Goal: Find specific page/section: Find specific page/section

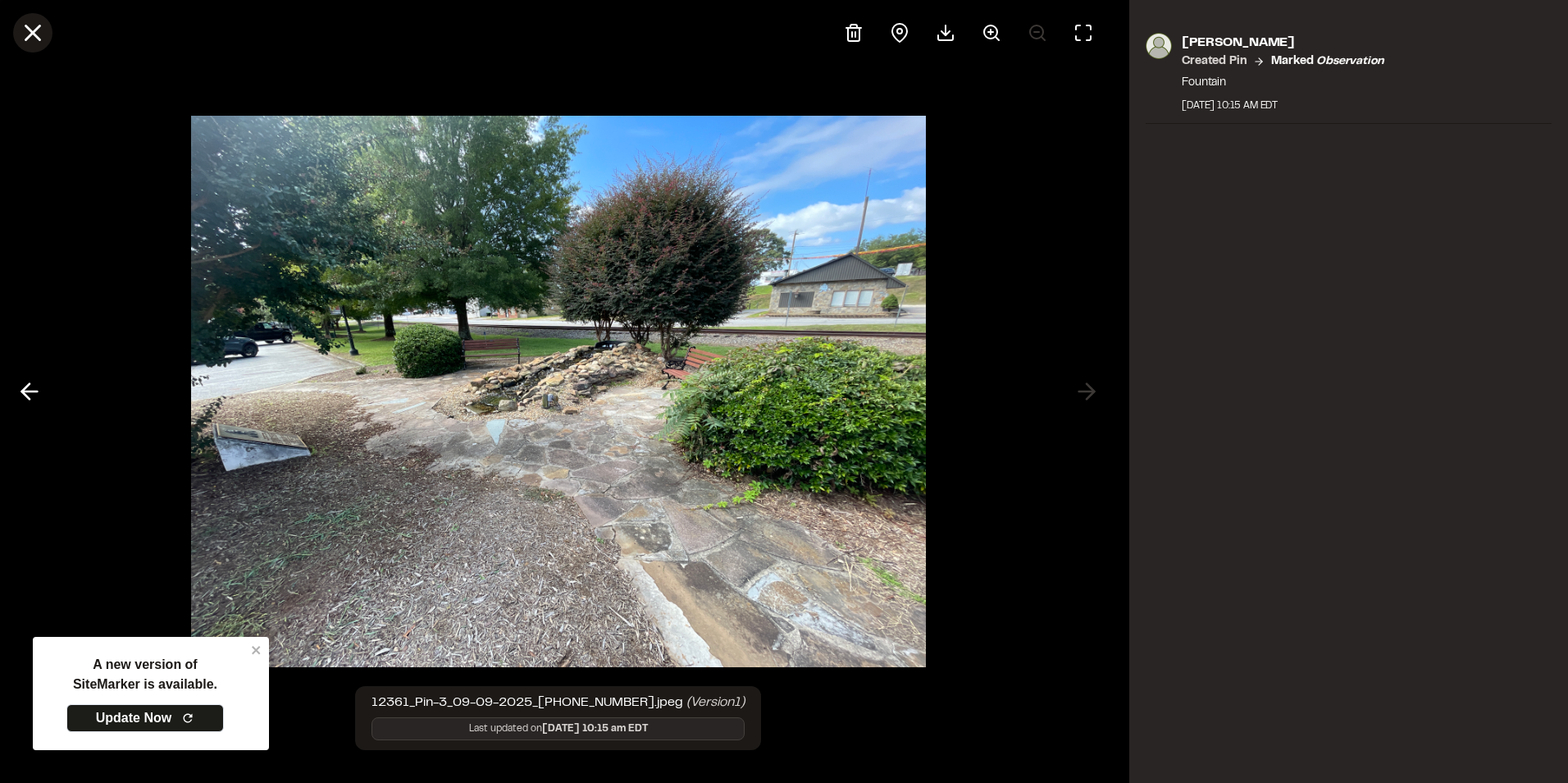
click at [37, 38] on line at bounding box center [33, 33] width 14 height 14
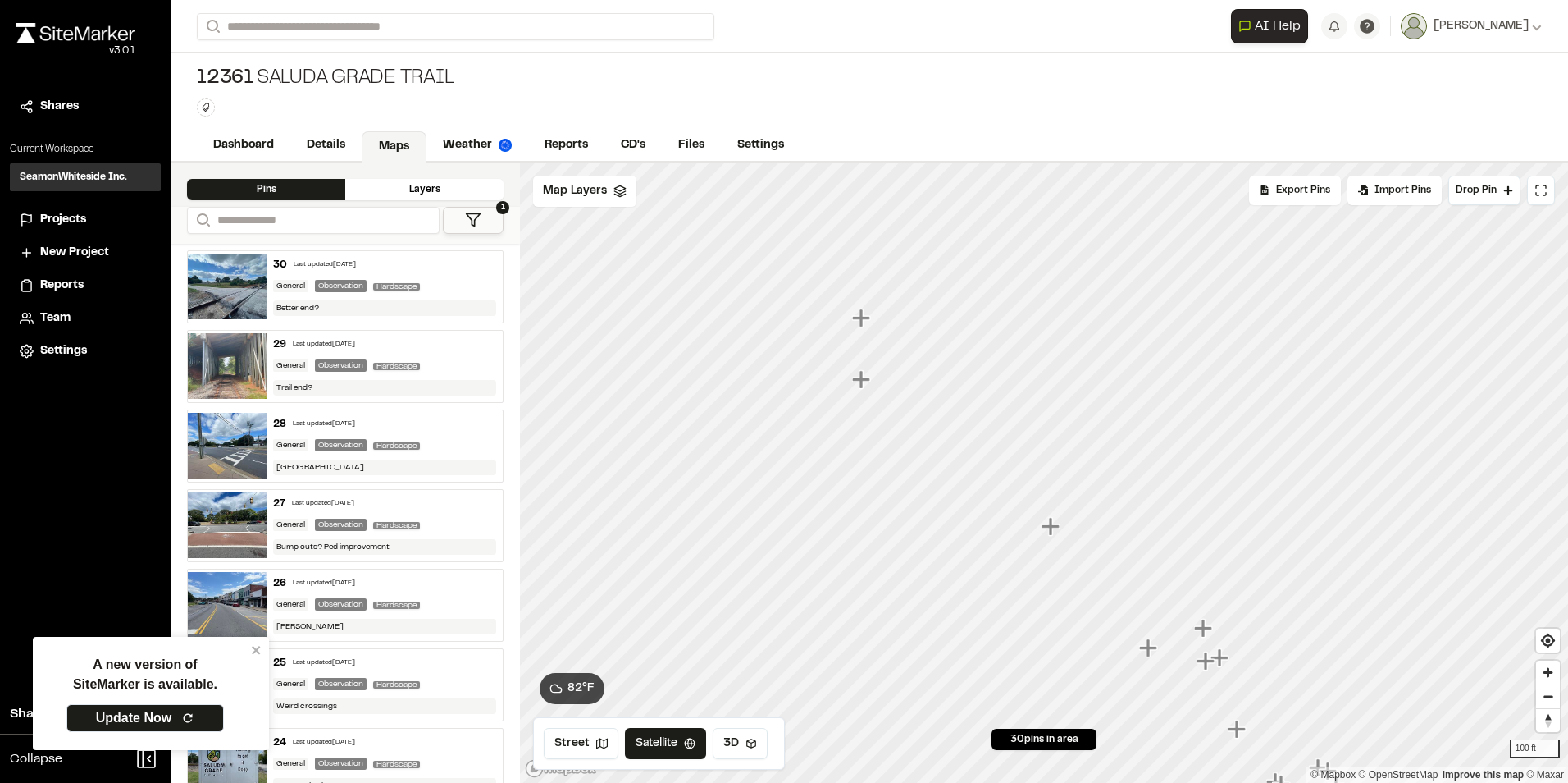
click at [864, 382] on icon "Map marker" at bounding box center [862, 380] width 21 height 21
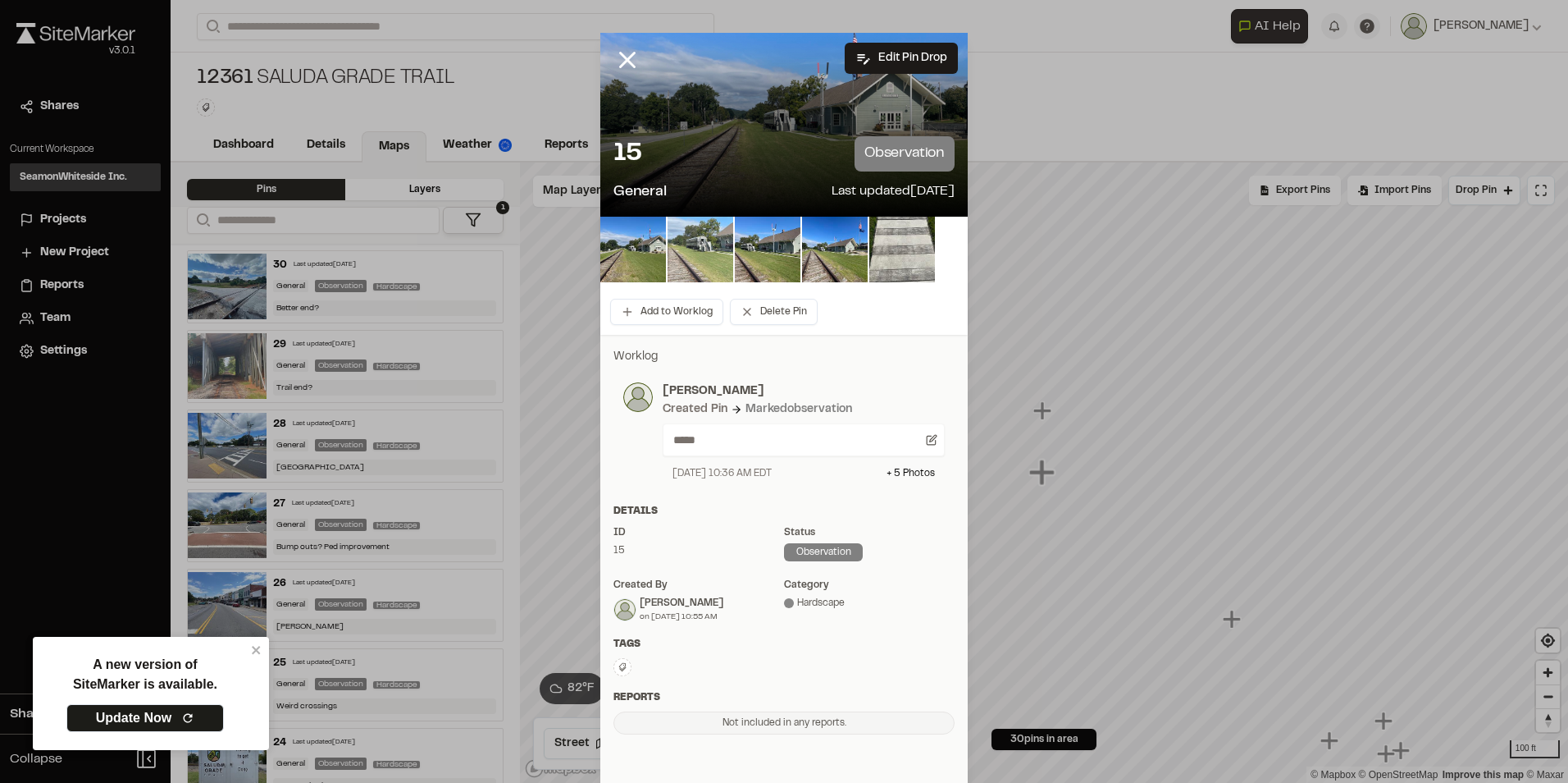
click at [685, 256] on img at bounding box center [700, 250] width 66 height 66
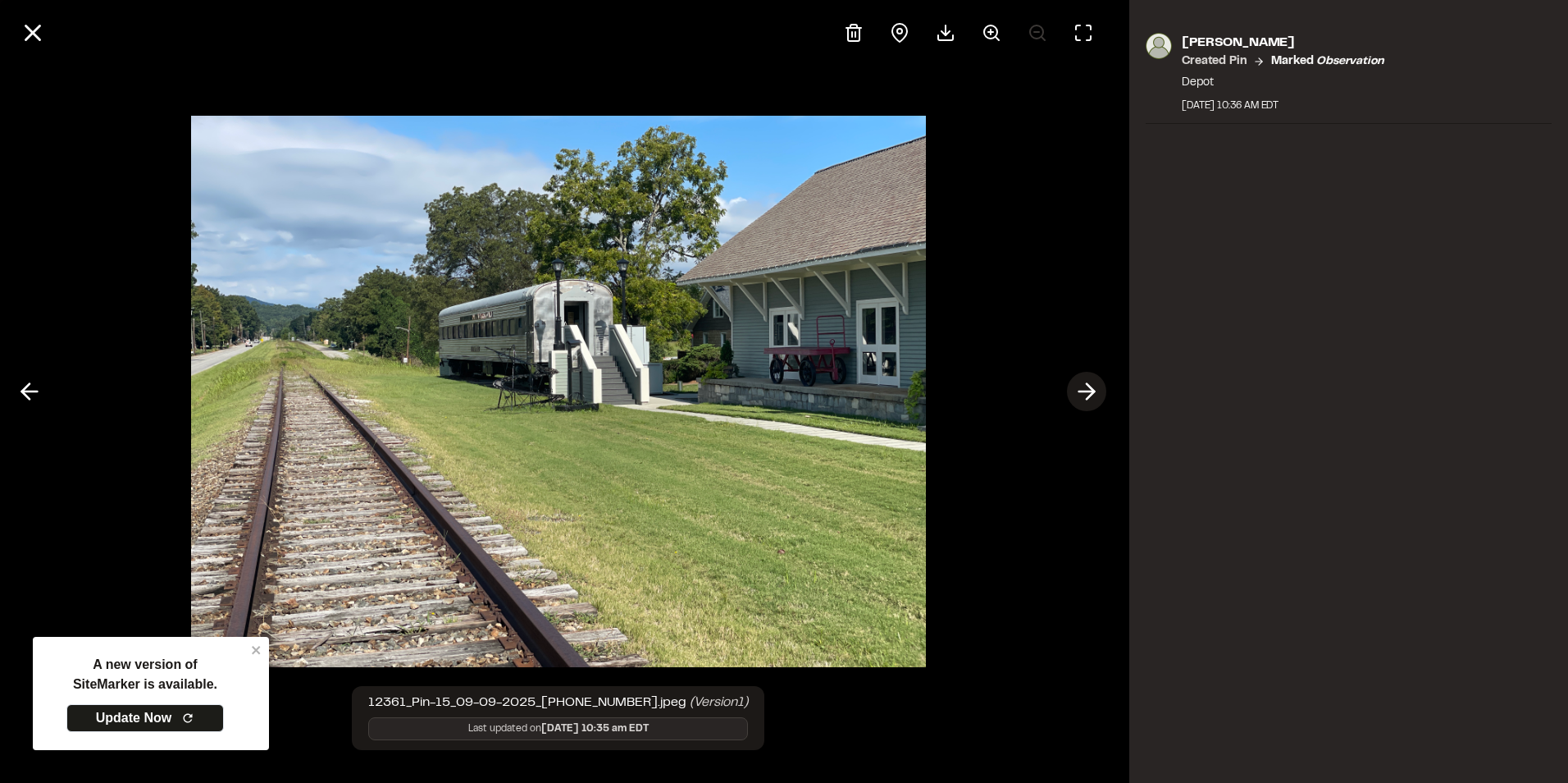
click at [1098, 392] on icon at bounding box center [1086, 391] width 27 height 28
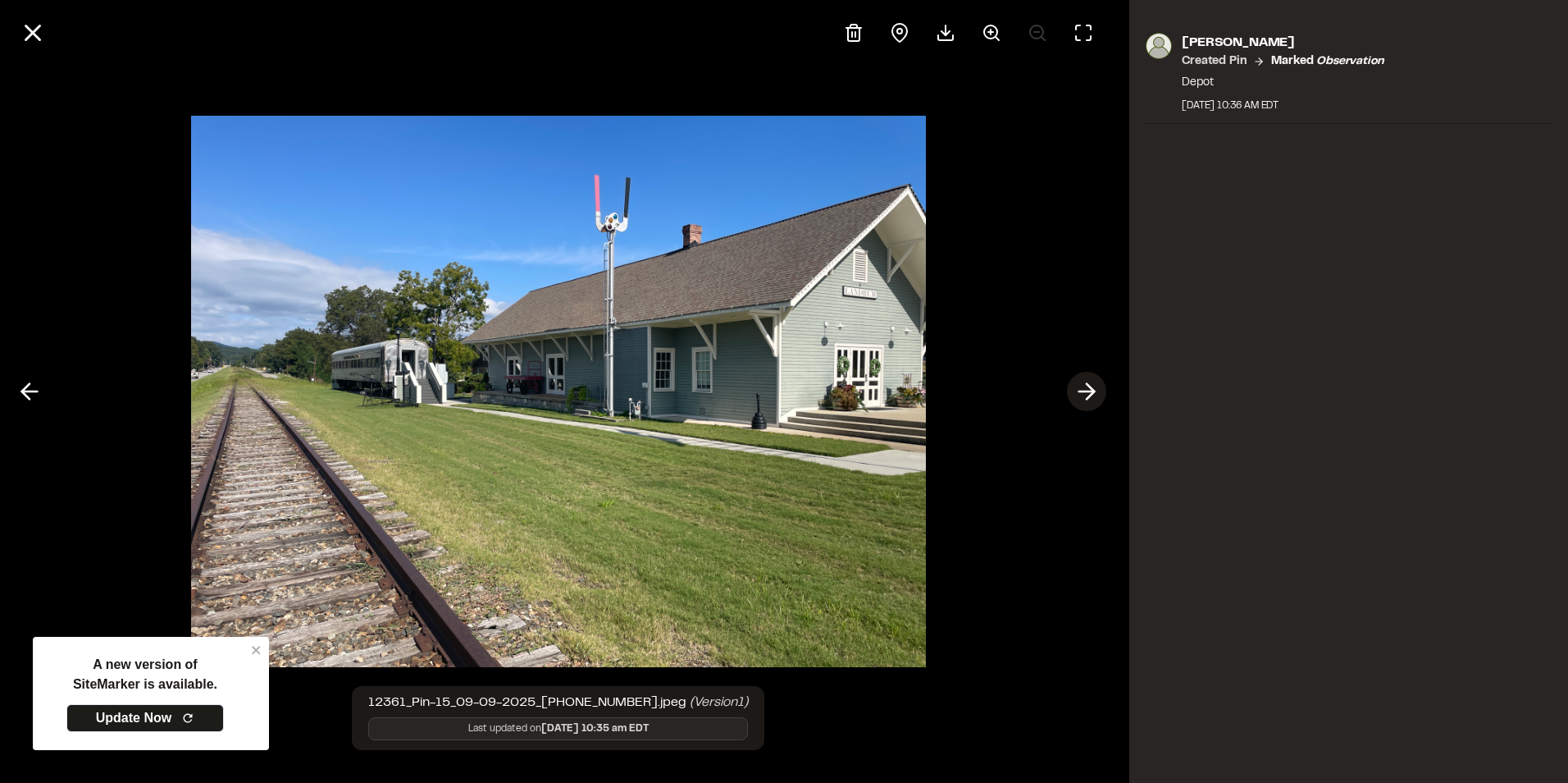
click at [1090, 393] on icon at bounding box center [1086, 391] width 27 height 28
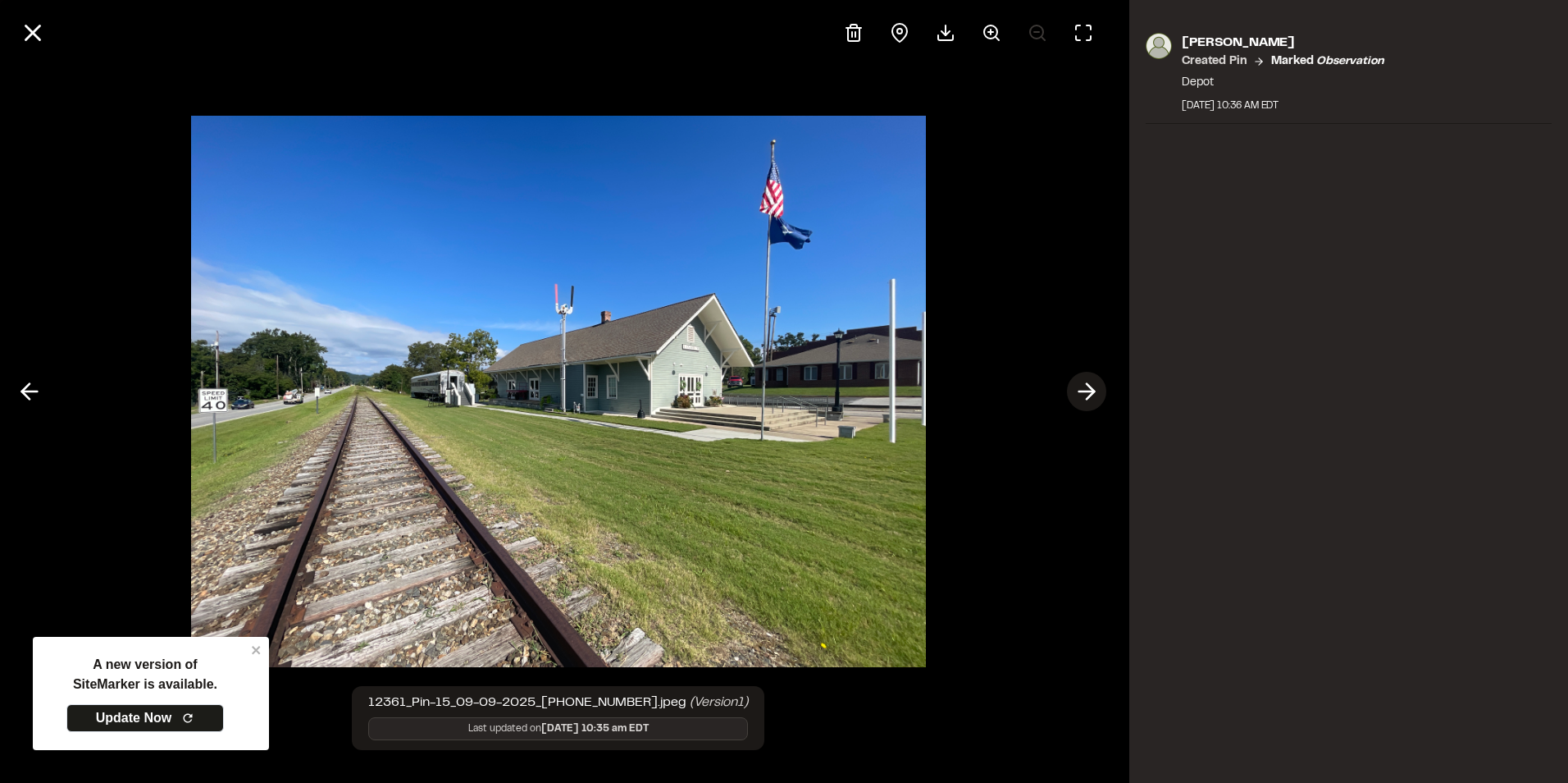
click at [1090, 393] on icon at bounding box center [1086, 391] width 27 height 28
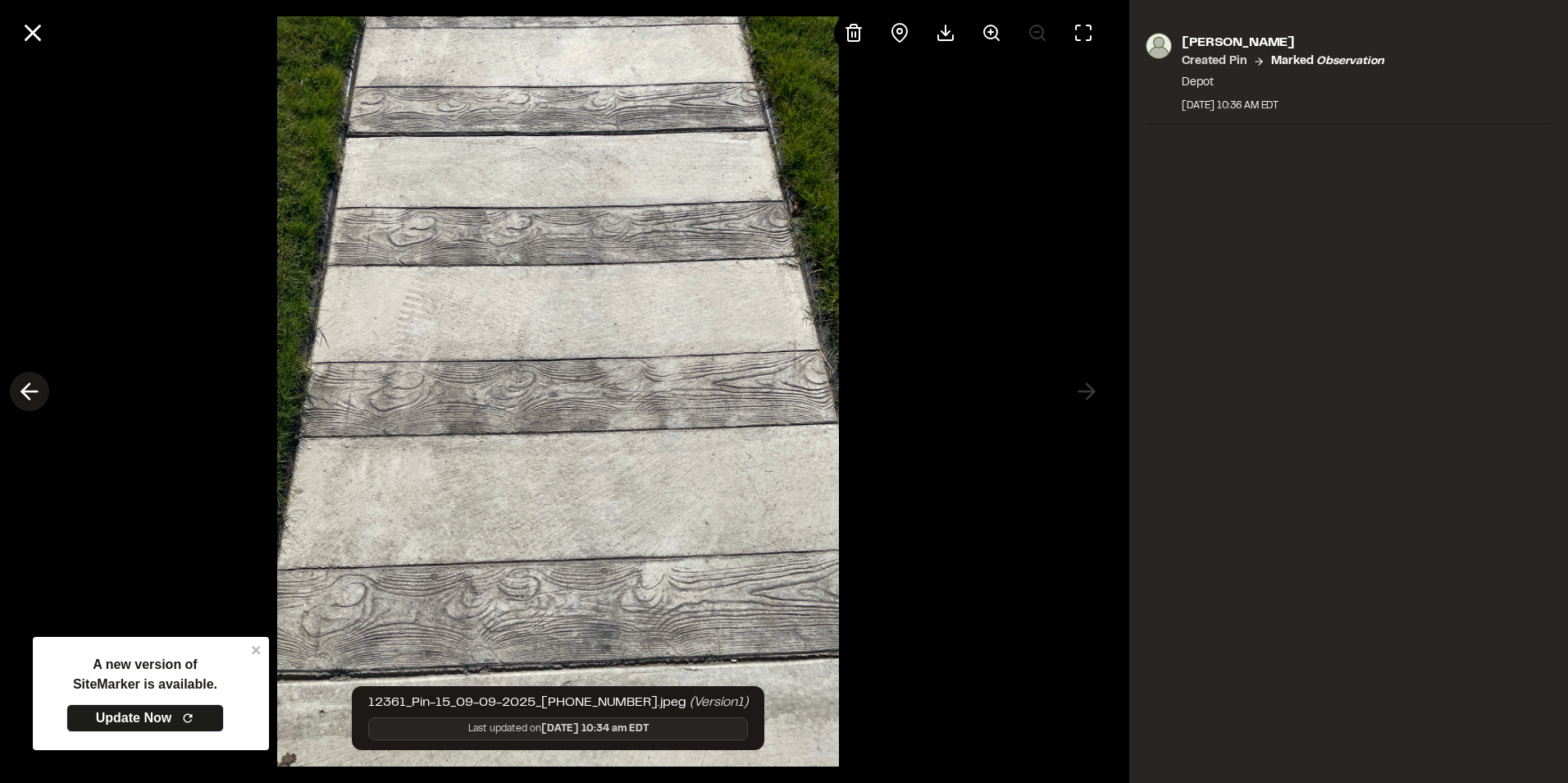
click at [34, 393] on icon at bounding box center [29, 391] width 27 height 28
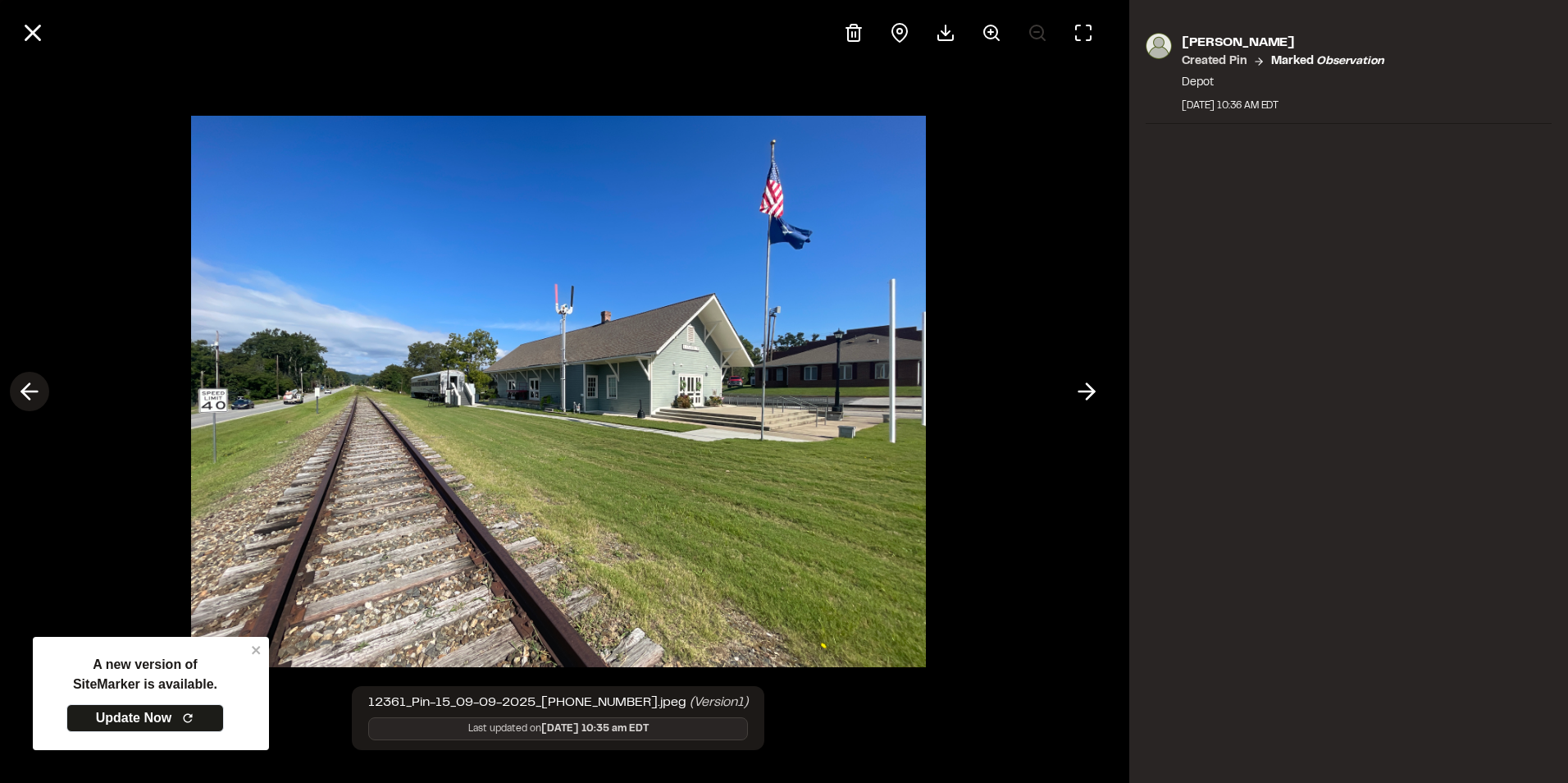
click at [34, 393] on icon at bounding box center [29, 391] width 27 height 28
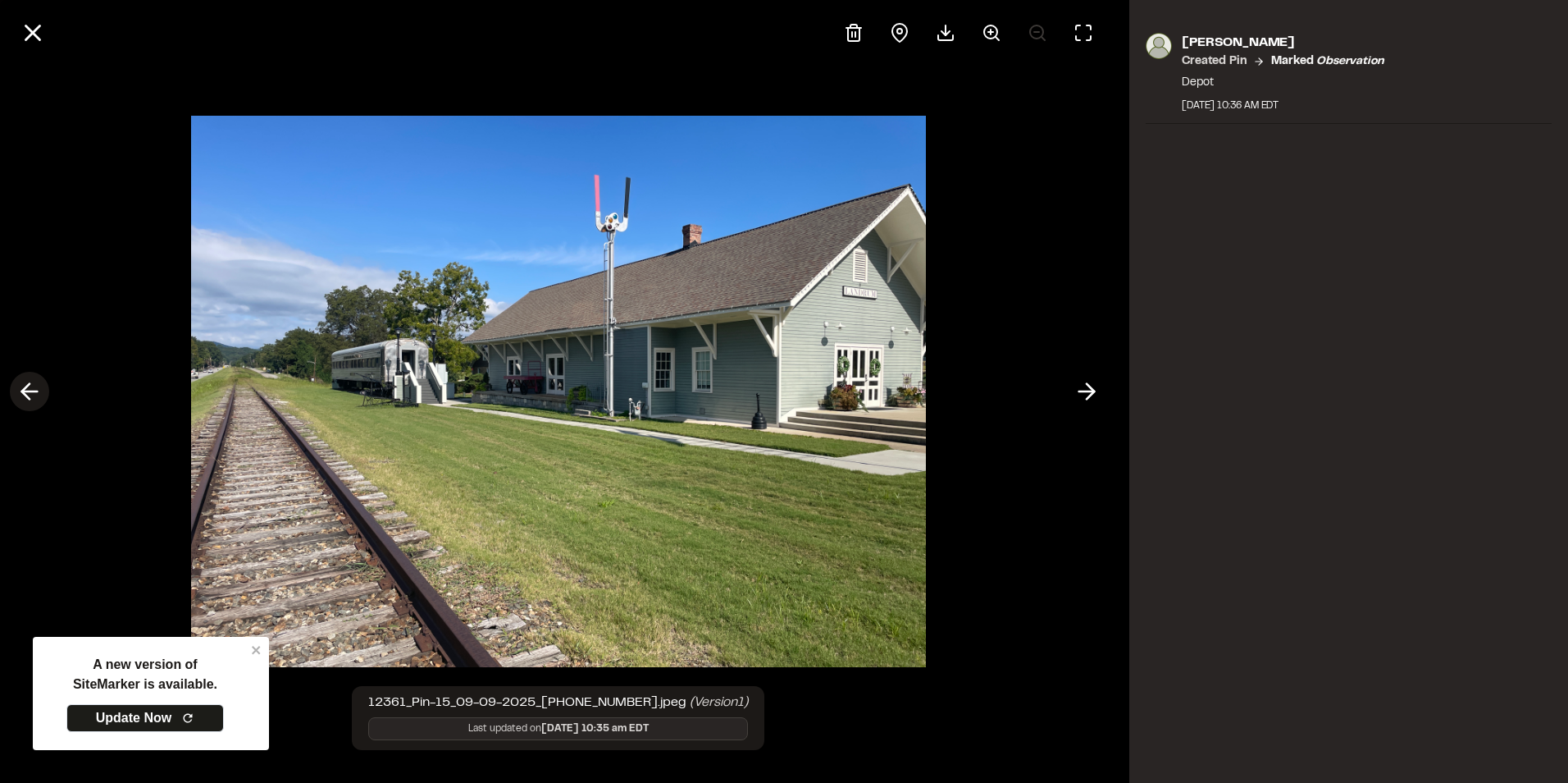
click at [34, 393] on icon at bounding box center [29, 391] width 27 height 28
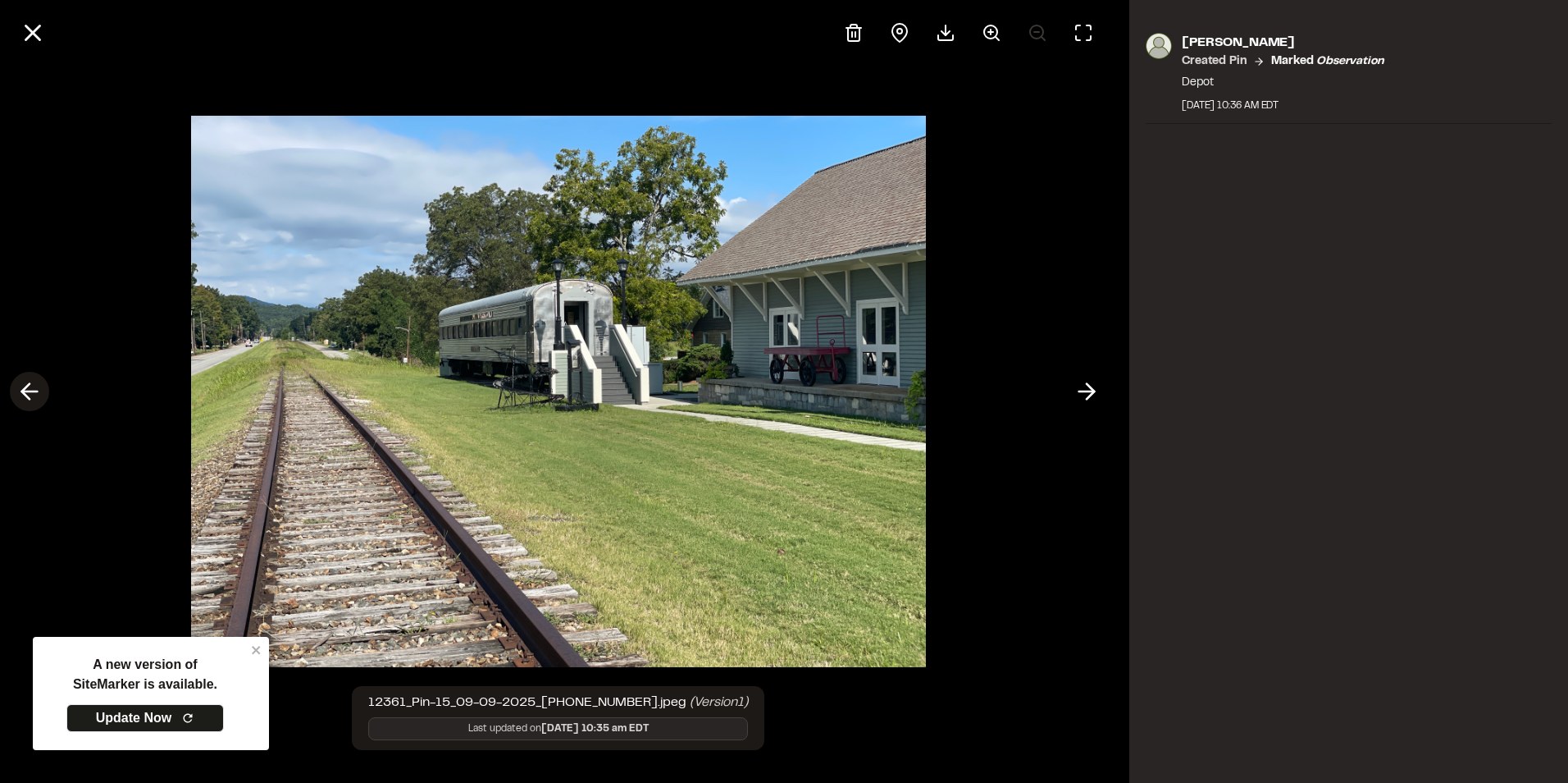
click at [34, 393] on icon at bounding box center [29, 391] width 27 height 28
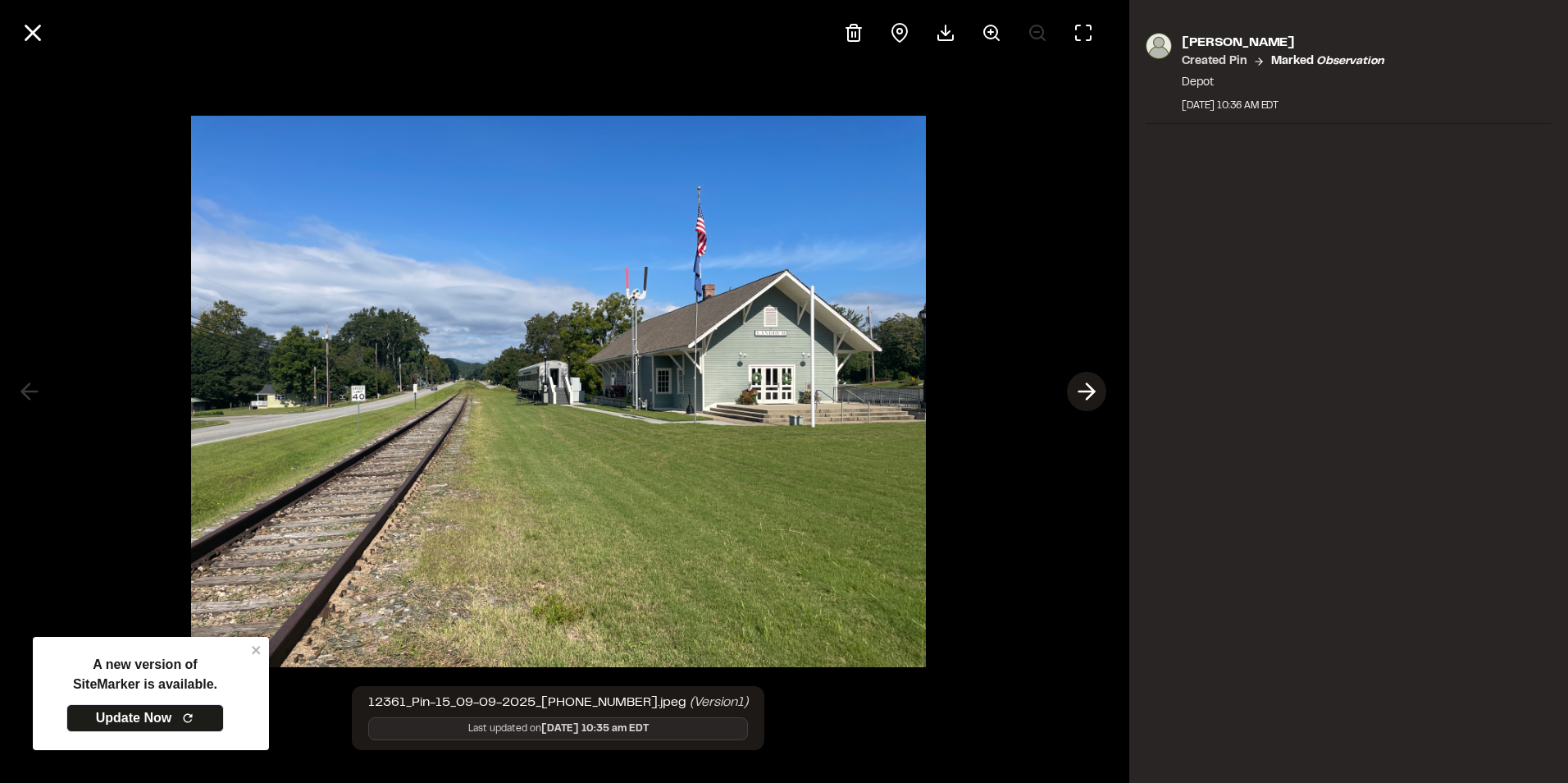
click at [1090, 376] on button at bounding box center [1087, 391] width 39 height 39
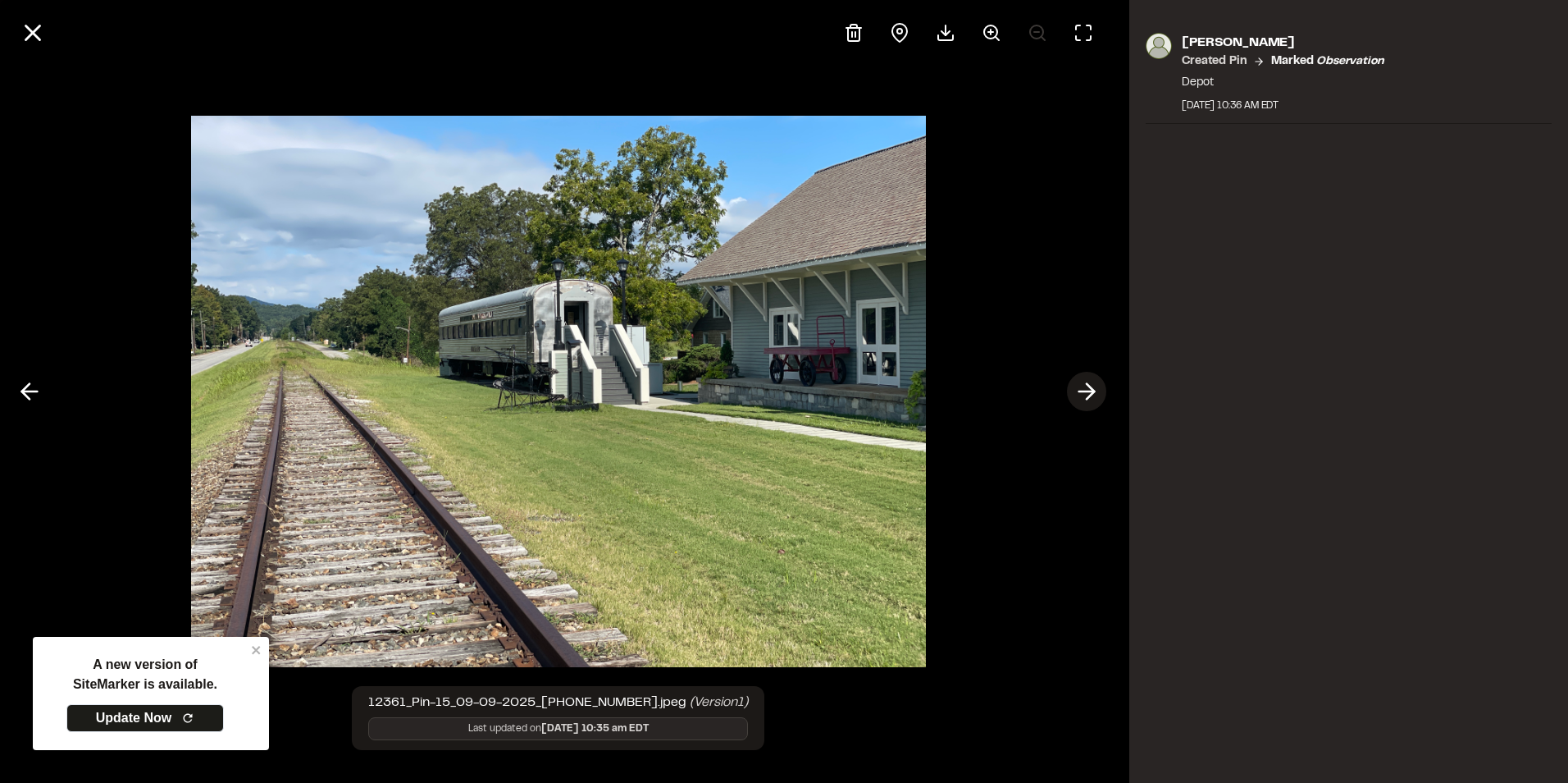
click at [1090, 376] on button at bounding box center [1087, 391] width 39 height 39
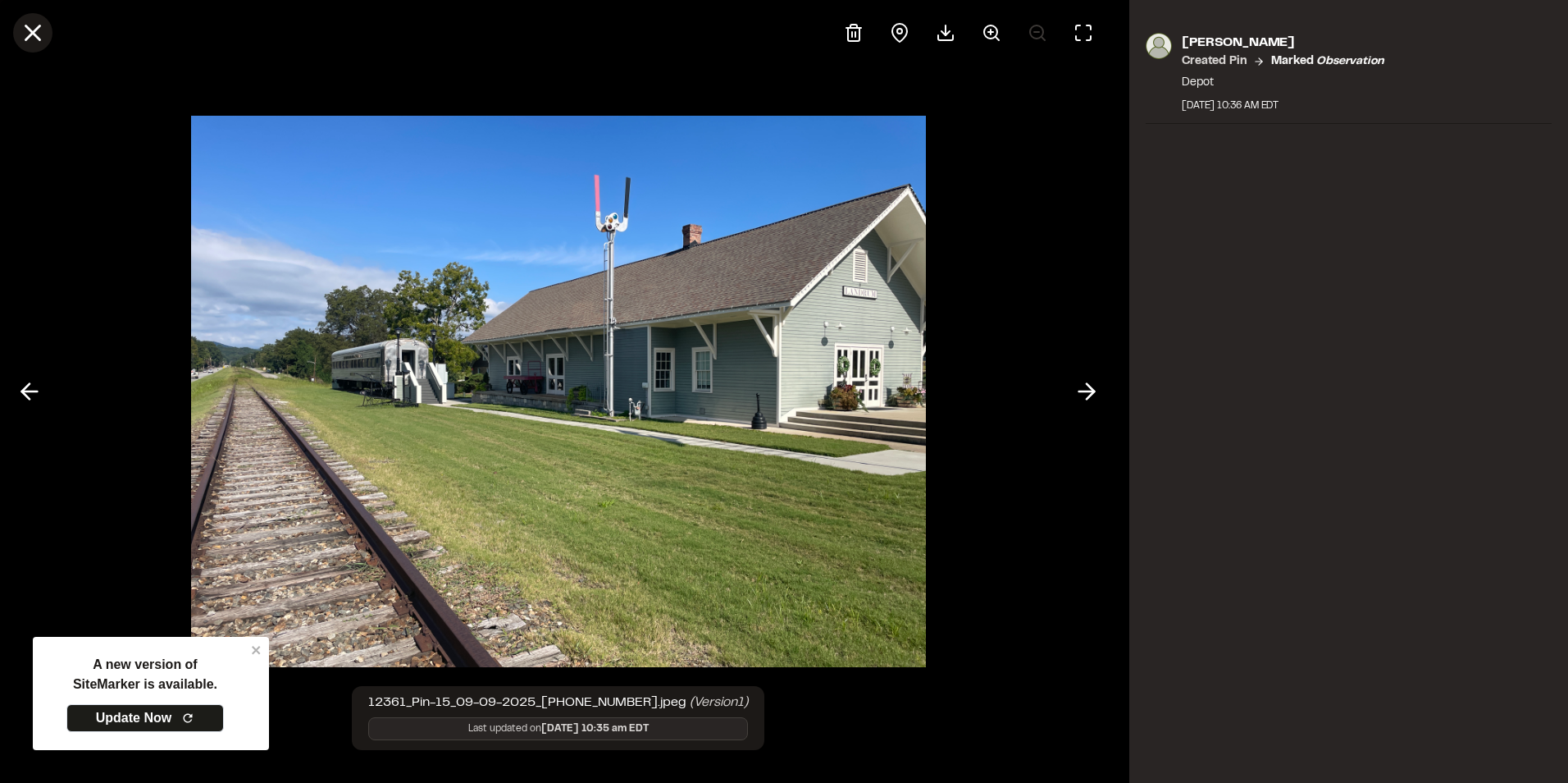
click at [46, 39] on icon at bounding box center [33, 33] width 28 height 28
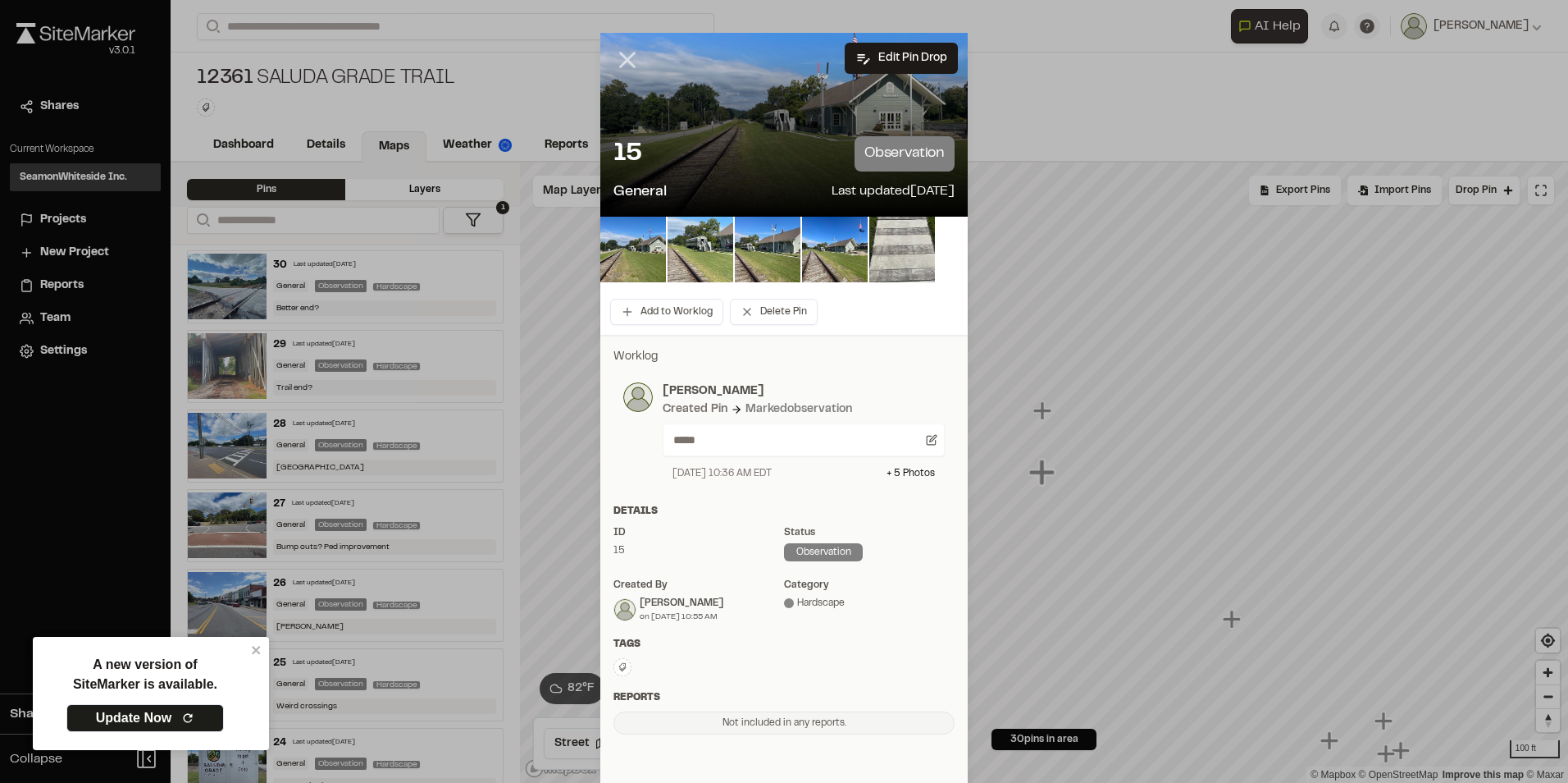
click at [616, 63] on icon at bounding box center [628, 60] width 28 height 28
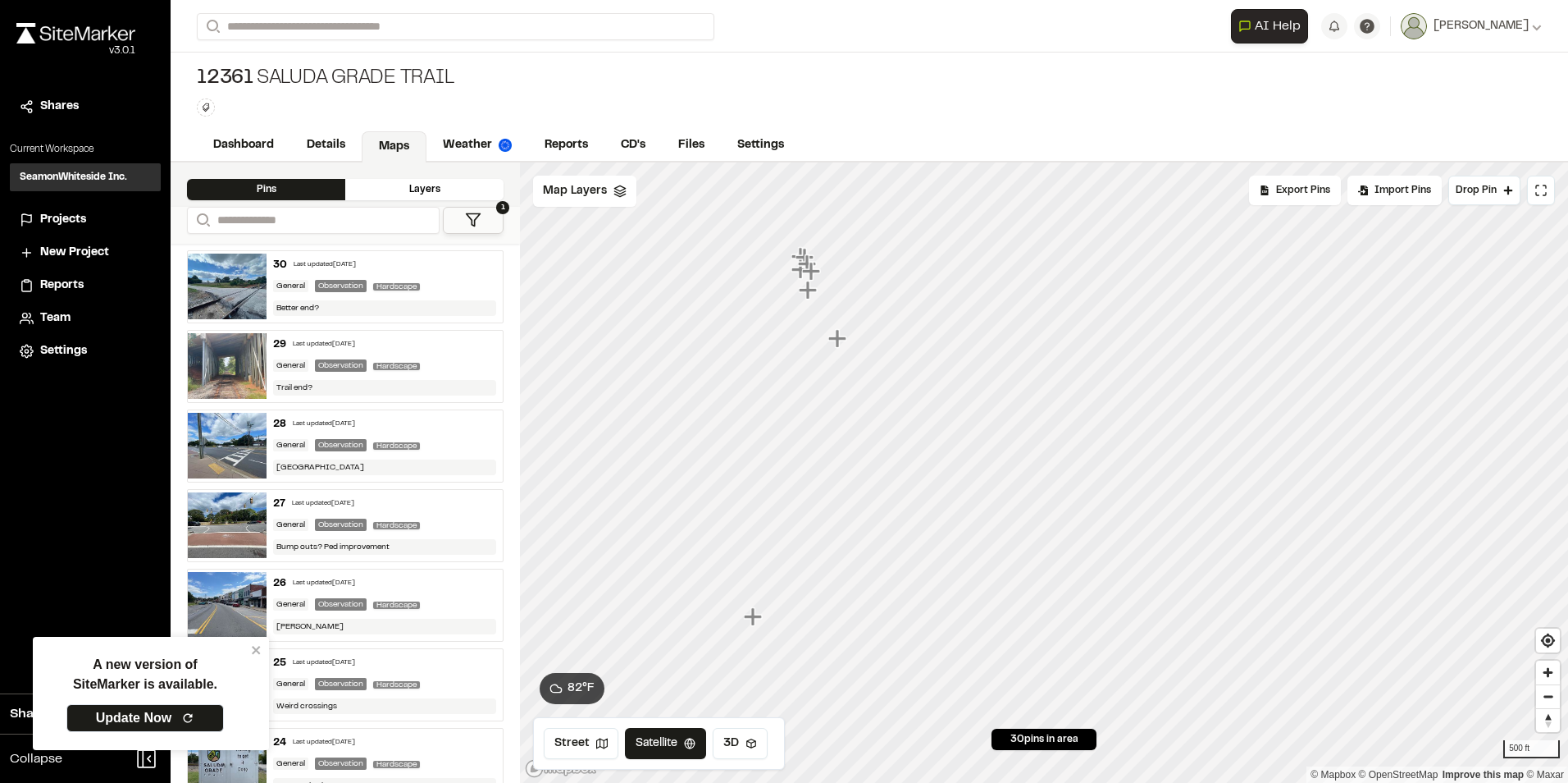
click at [835, 341] on icon "Map marker" at bounding box center [837, 338] width 18 height 18
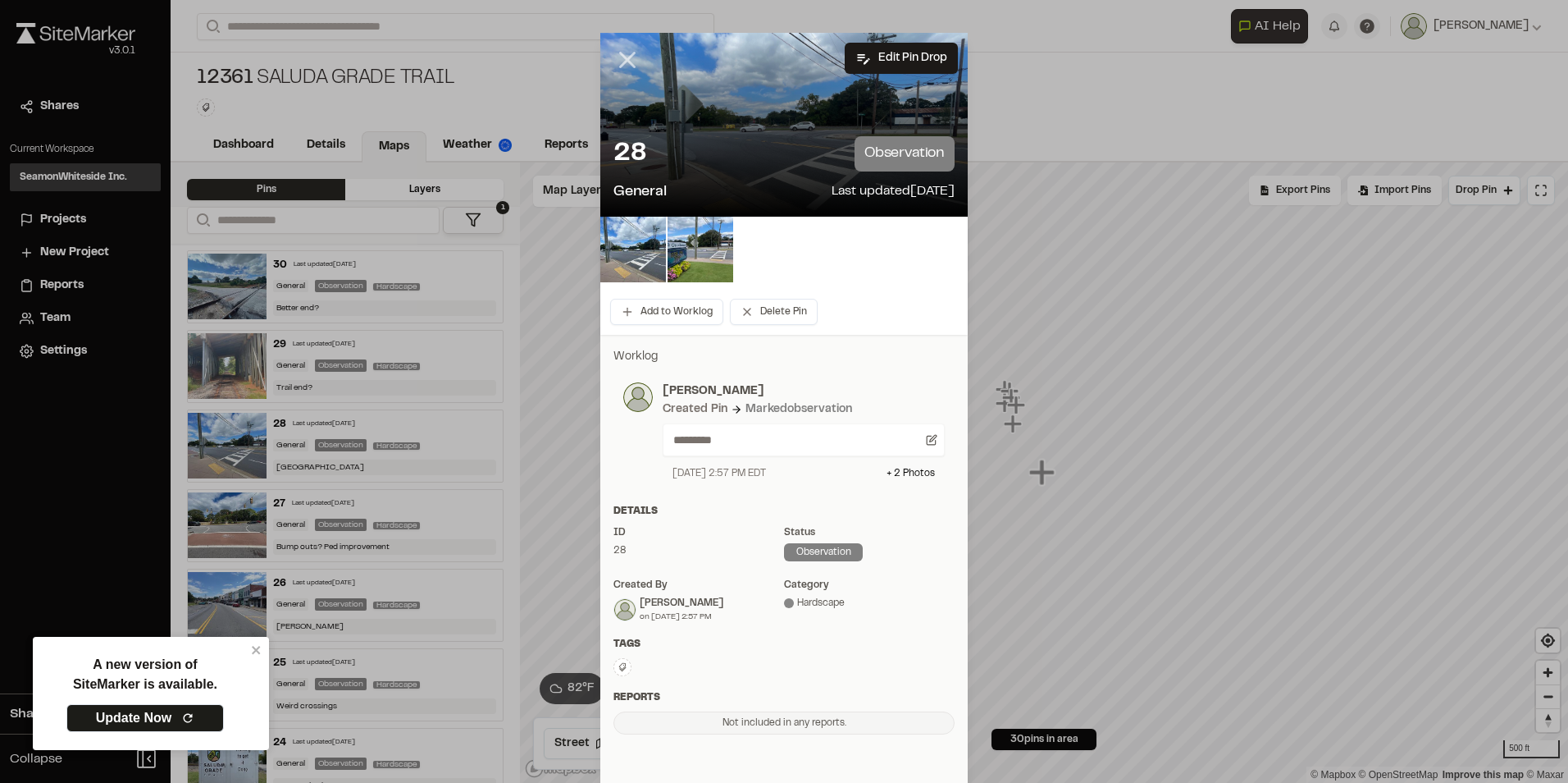
click at [622, 57] on line at bounding box center [628, 60] width 14 height 14
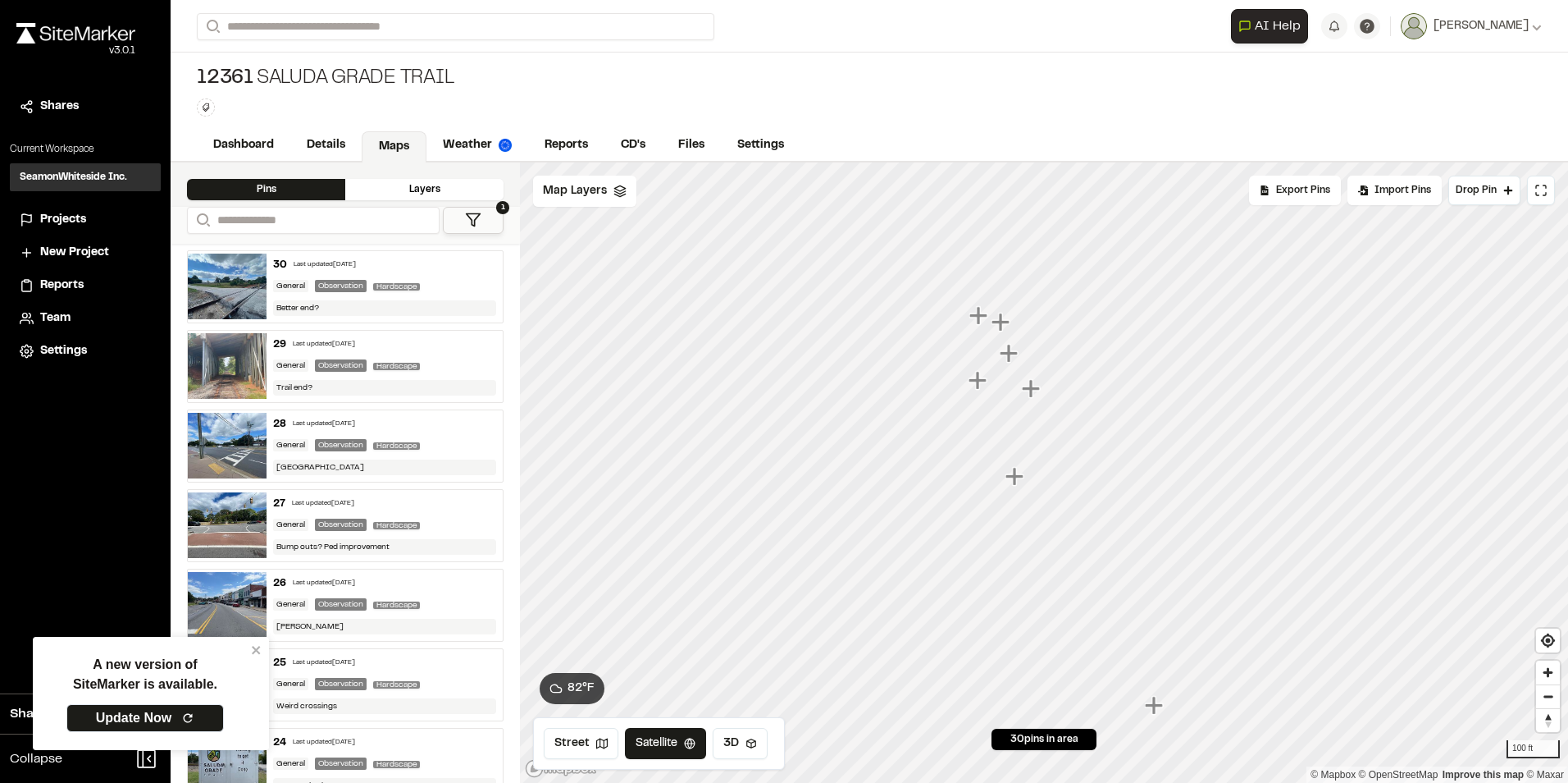
click at [1014, 482] on icon "Map marker" at bounding box center [1014, 475] width 18 height 18
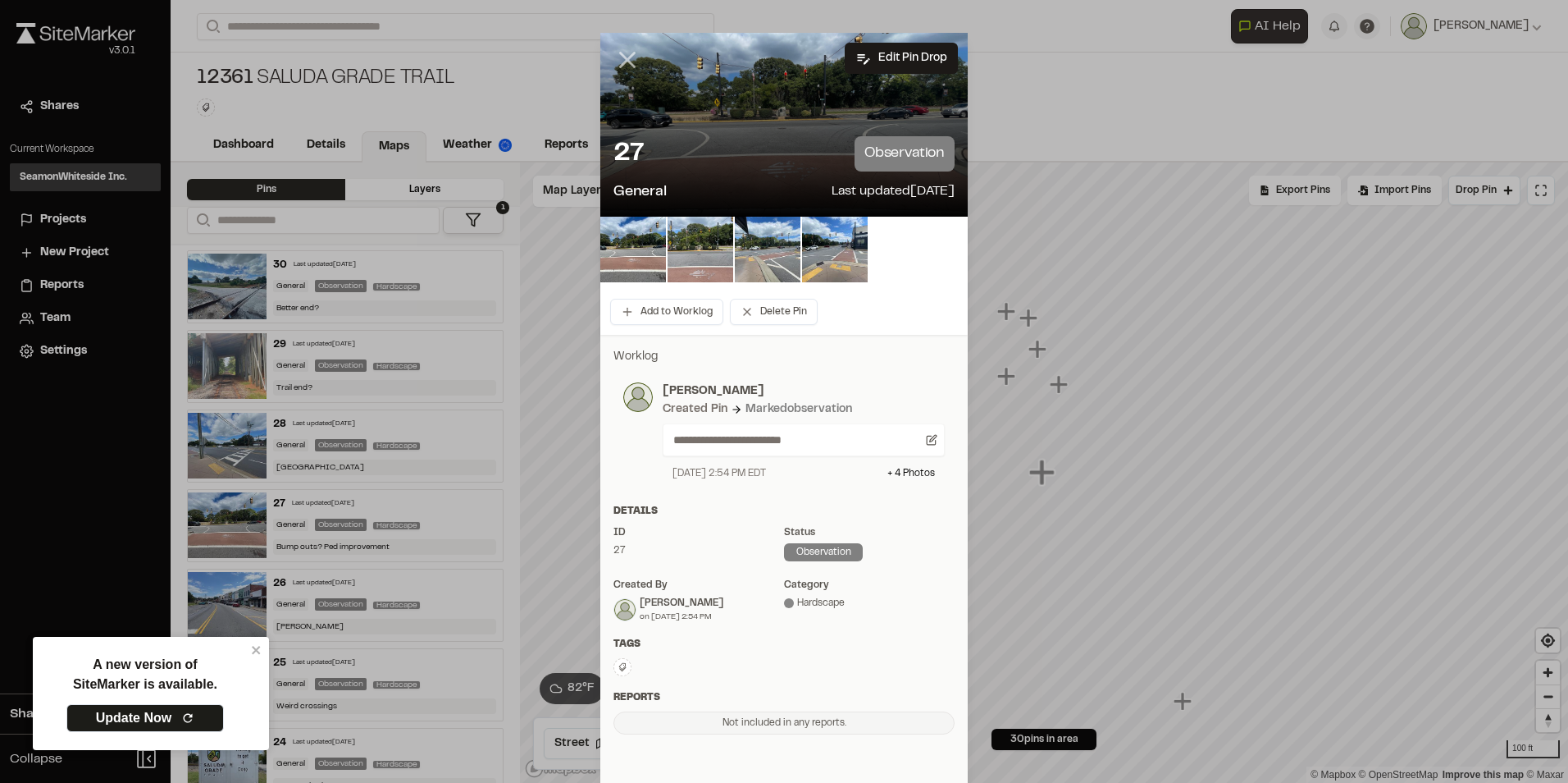
click at [621, 56] on line at bounding box center [628, 60] width 14 height 14
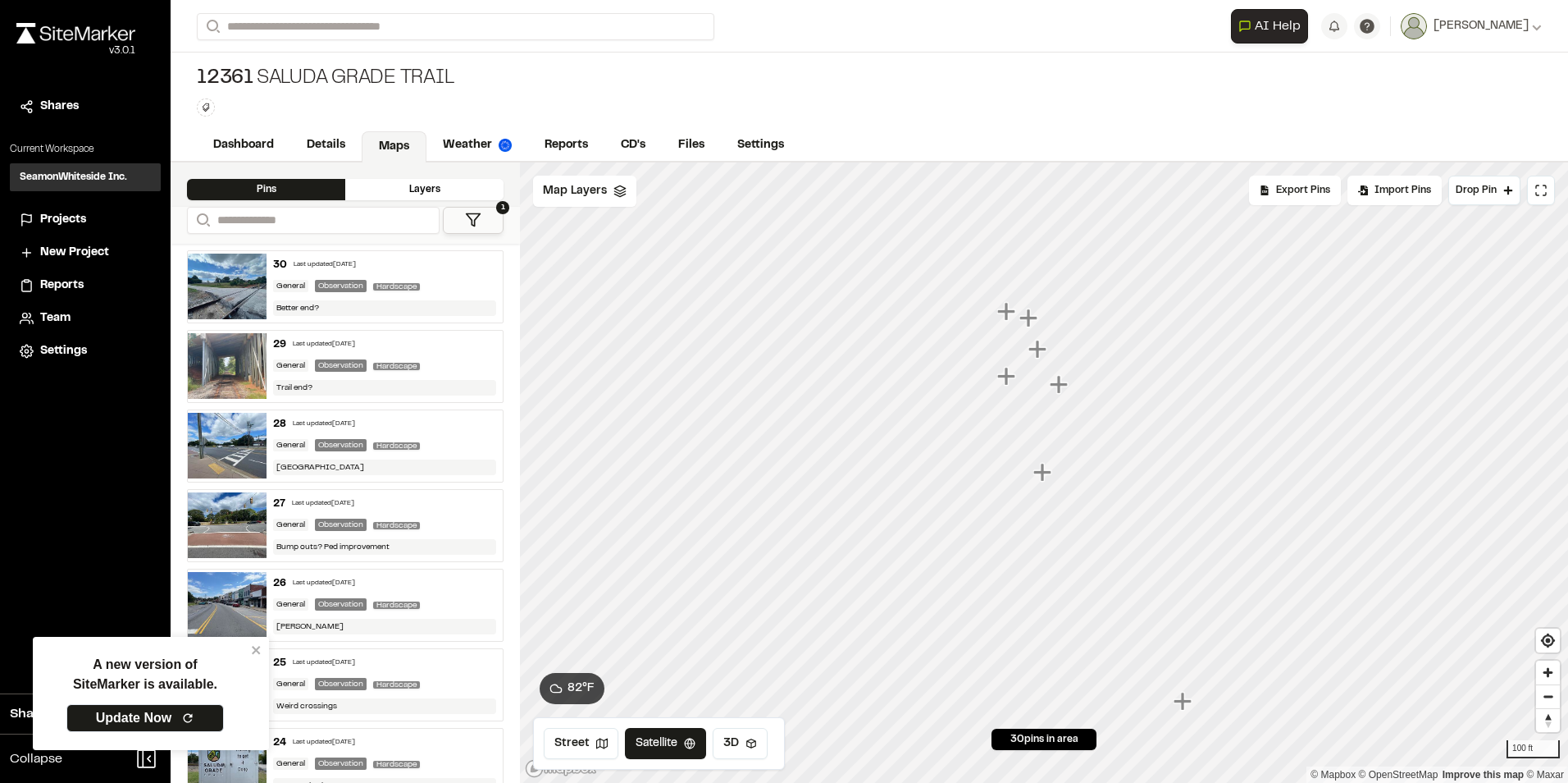
click at [1006, 313] on icon "Map marker" at bounding box center [1006, 310] width 18 height 18
click at [1071, 479] on icon "Map marker" at bounding box center [1064, 478] width 18 height 18
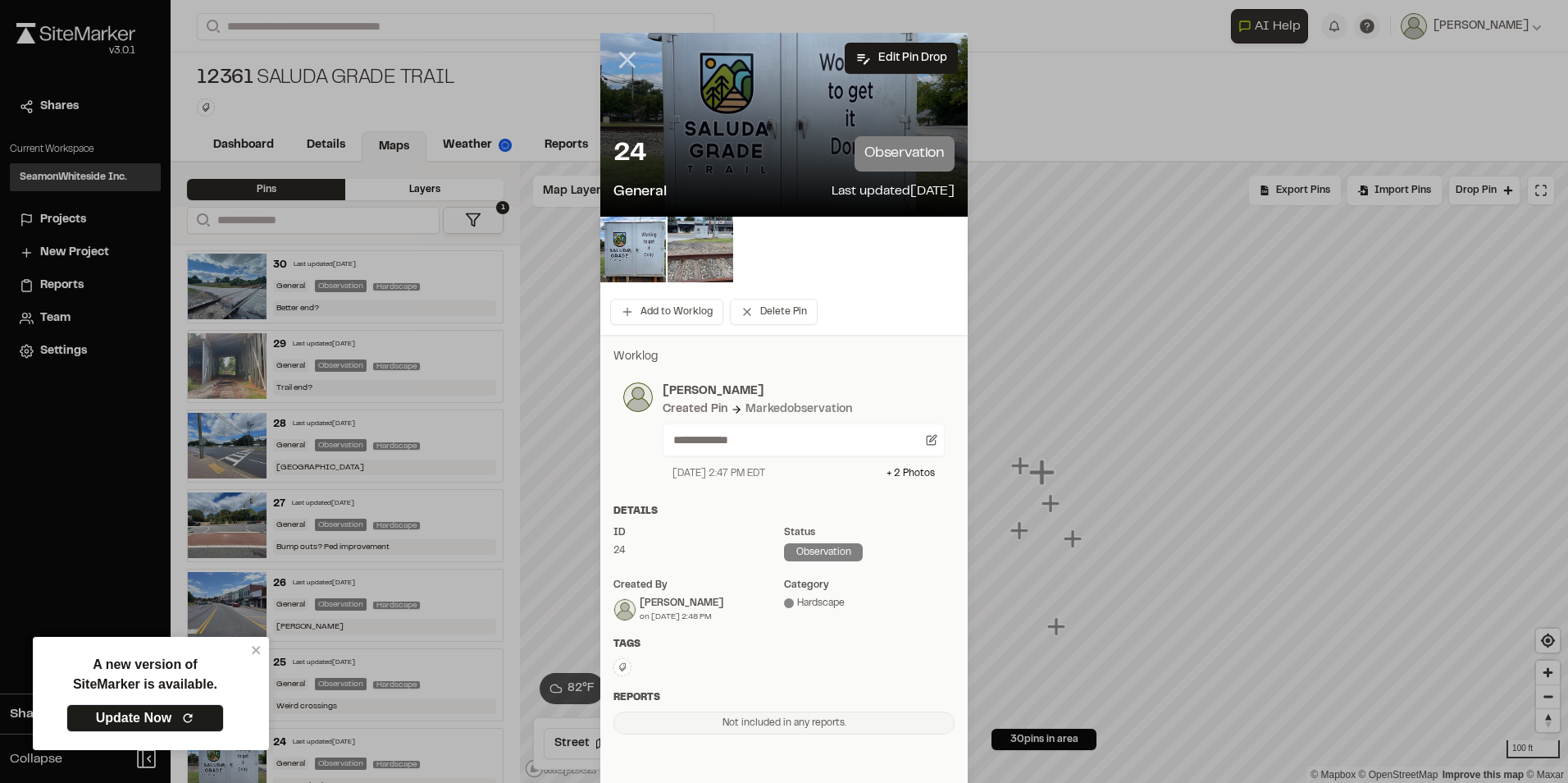
click at [624, 61] on icon at bounding box center [628, 60] width 28 height 28
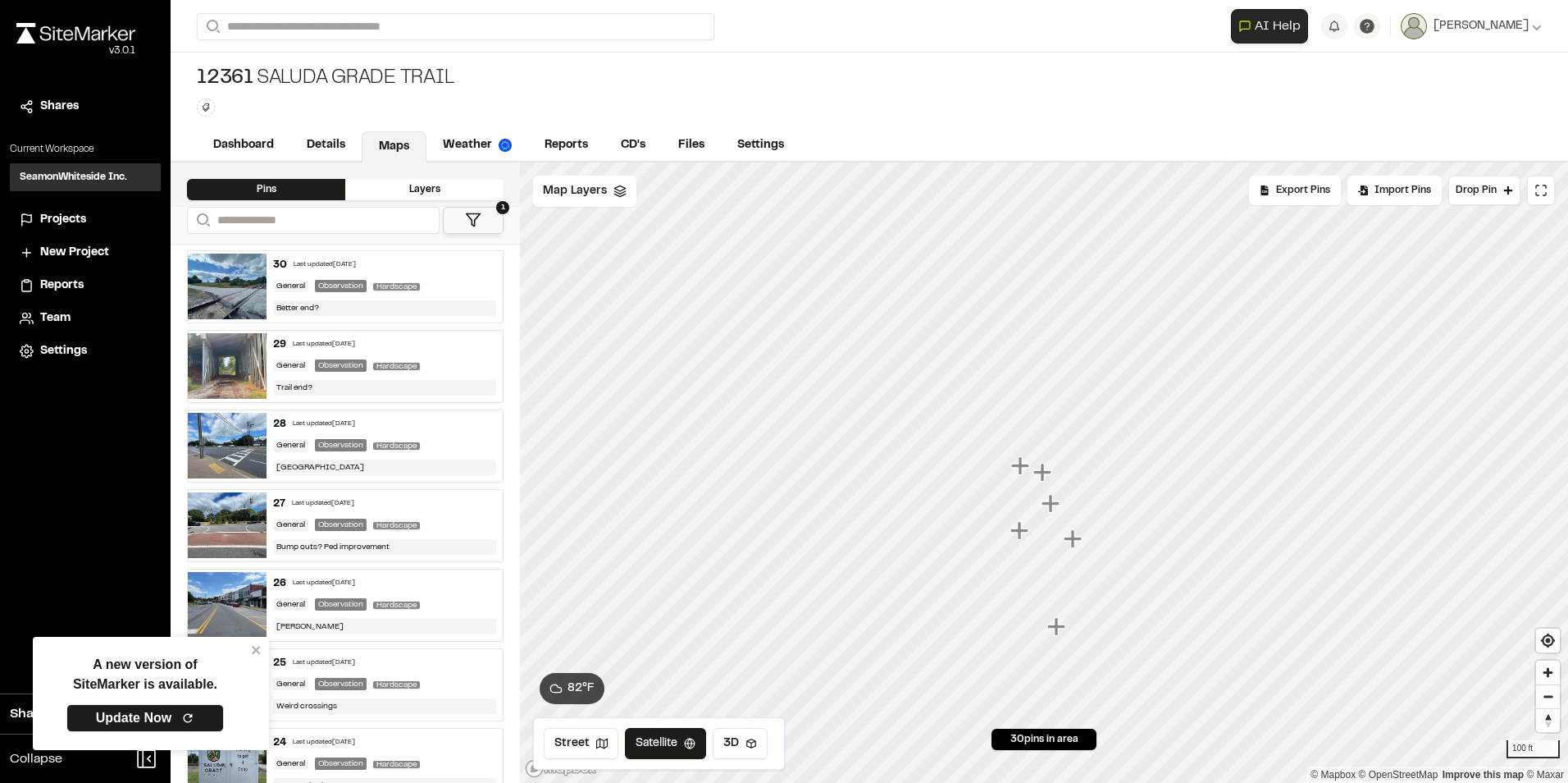
click at [1029, 535] on icon "Map marker" at bounding box center [1021, 531] width 21 height 21
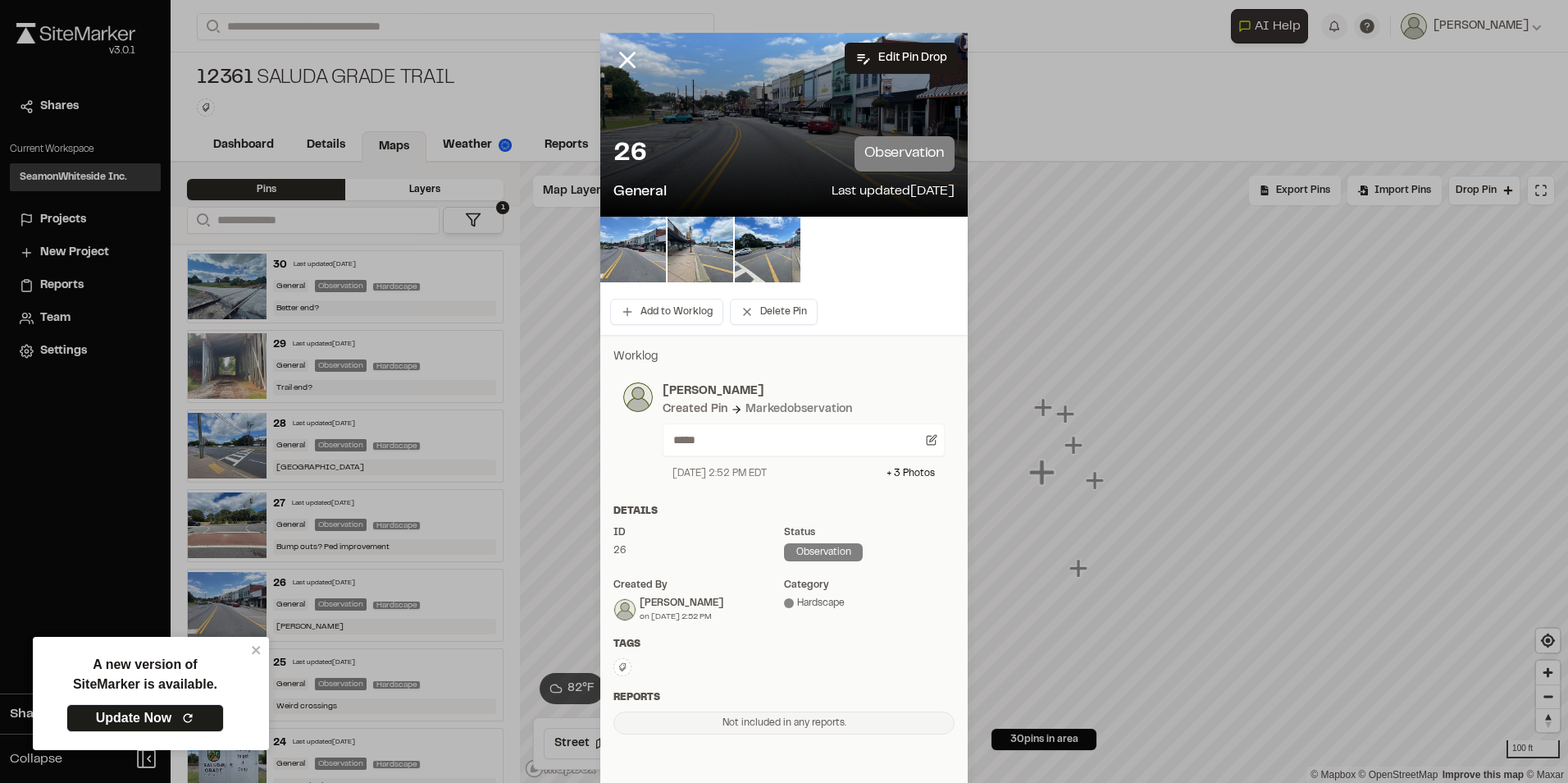
click at [738, 123] on div "26 observation General Last updated [DATE]" at bounding box center [784, 170] width 368 height 93
click at [637, 250] on img at bounding box center [633, 250] width 66 height 66
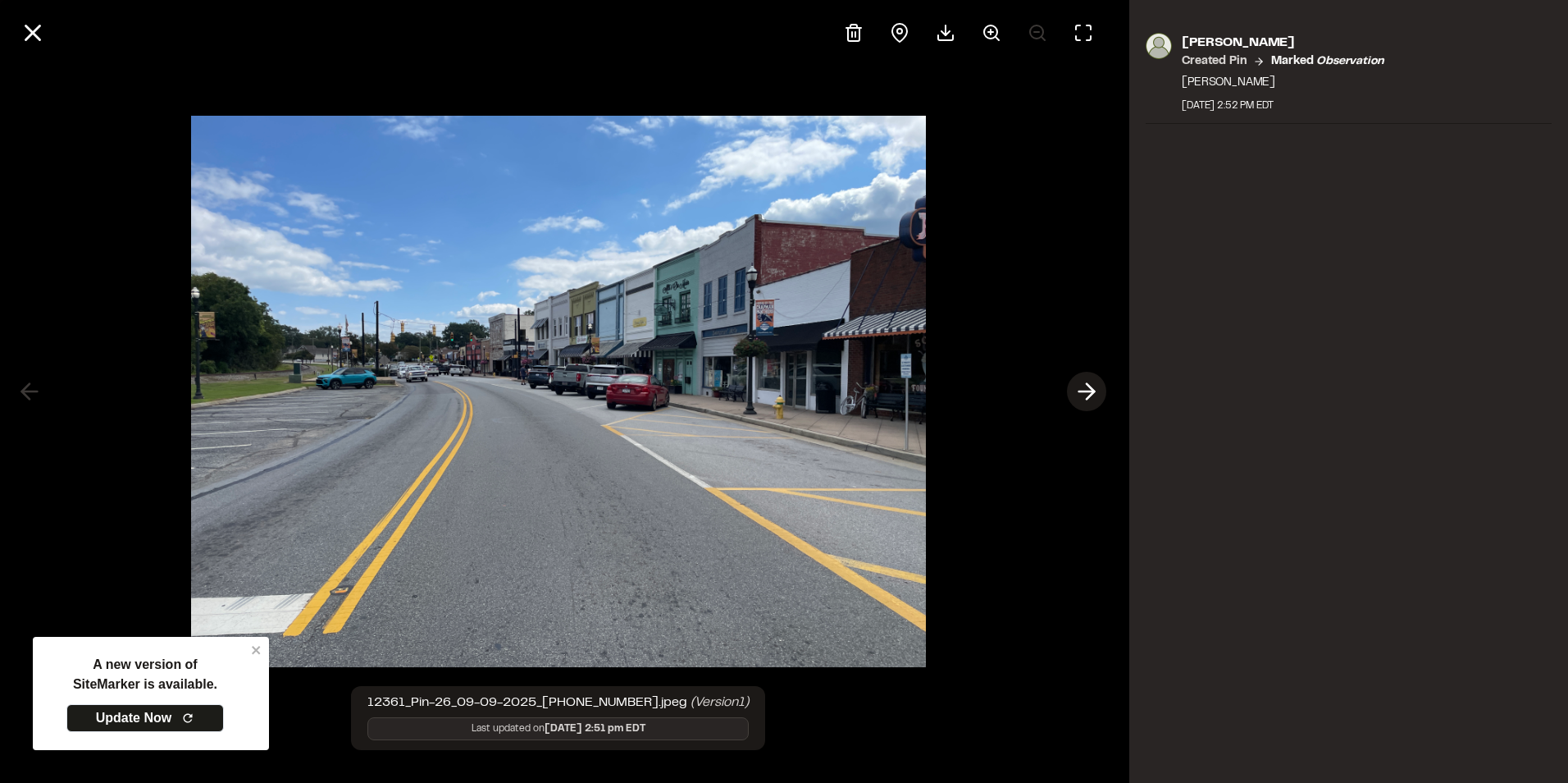
click at [1078, 384] on icon at bounding box center [1086, 391] width 27 height 28
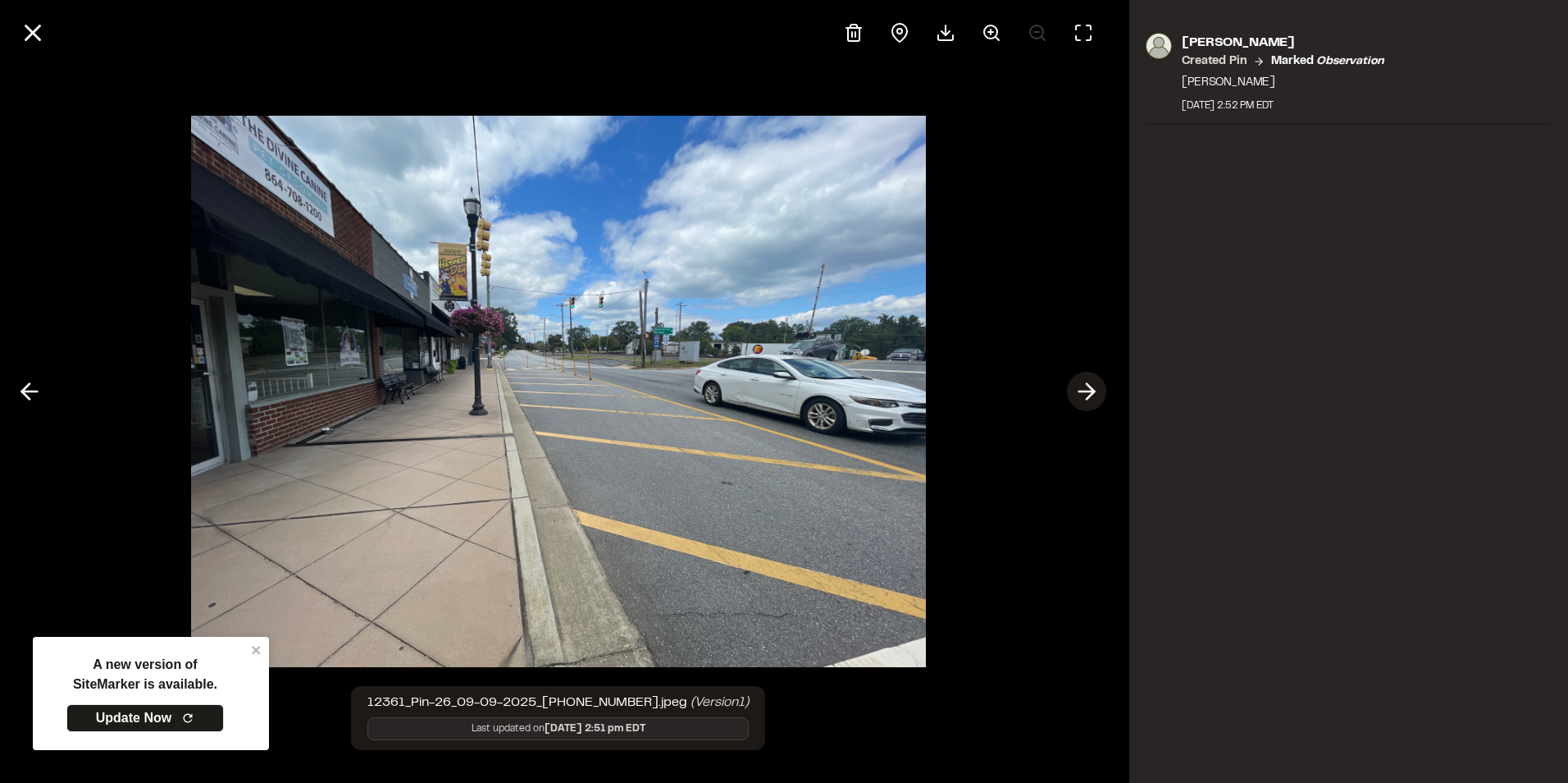
click at [1078, 384] on icon at bounding box center [1086, 391] width 27 height 28
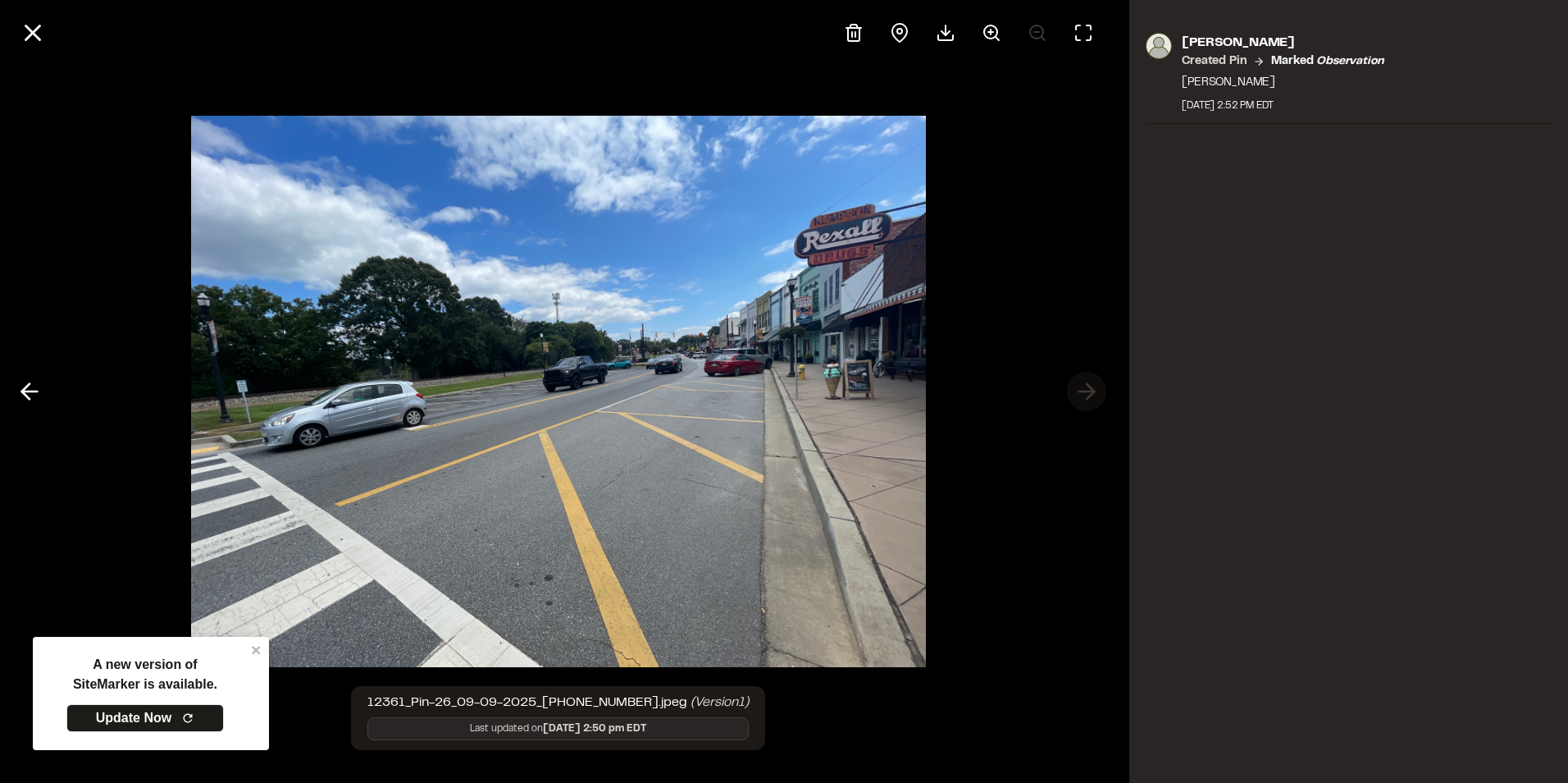
click at [1078, 384] on div at bounding box center [558, 391] width 1116 height 783
click at [38, 391] on line at bounding box center [30, 391] width 15 height 0
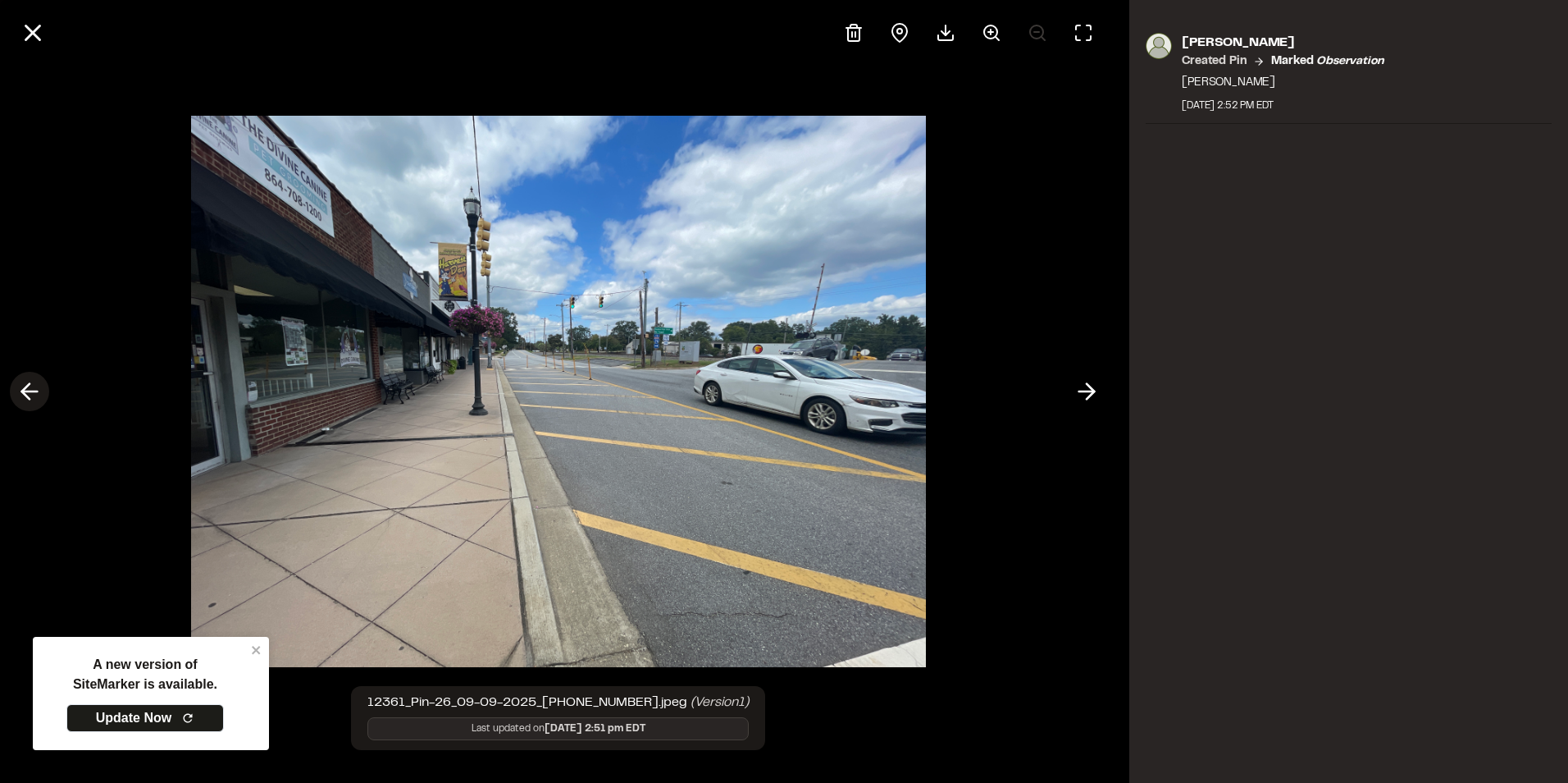
click at [38, 391] on line at bounding box center [30, 391] width 15 height 0
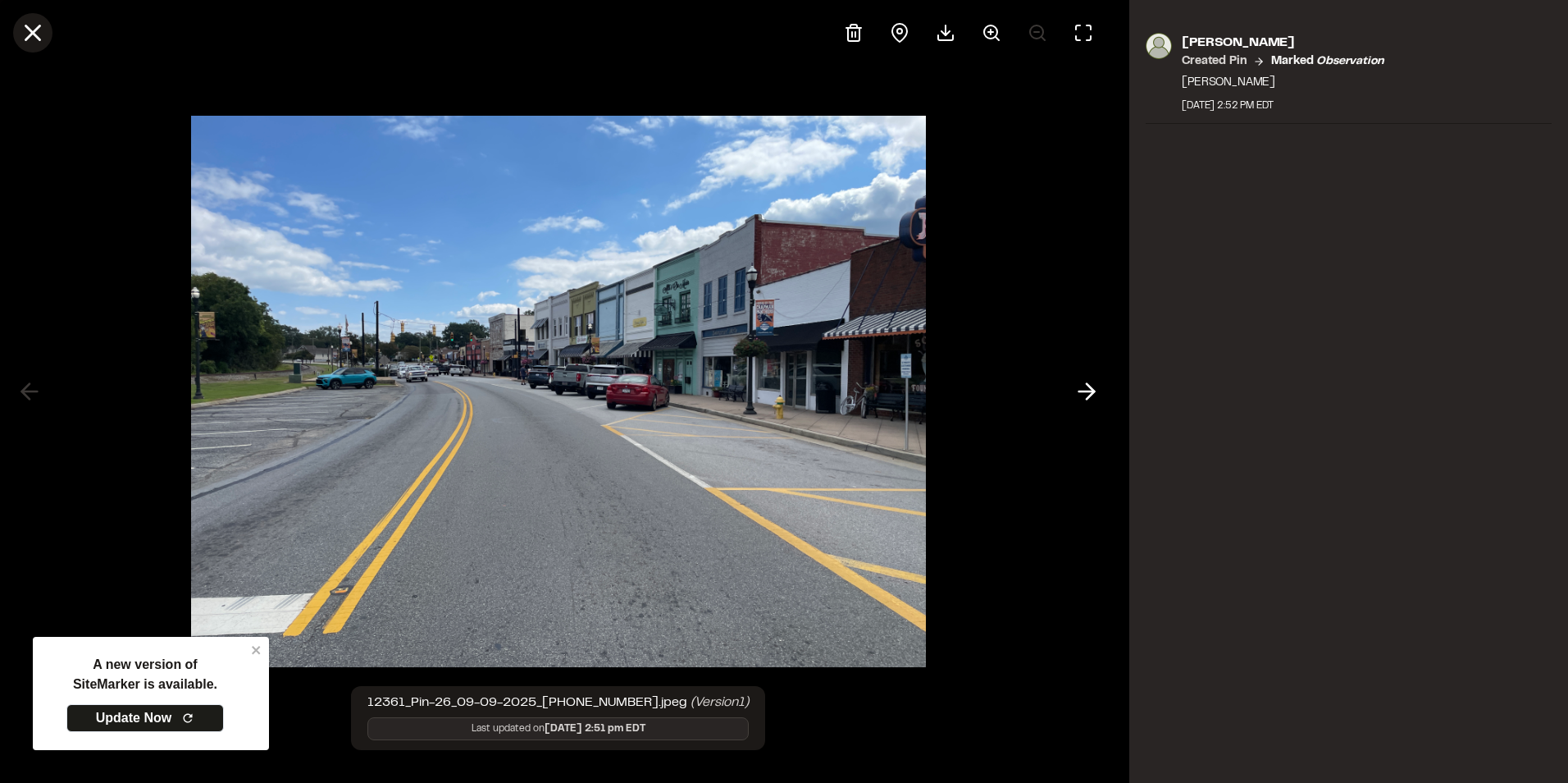
click at [39, 27] on line at bounding box center [33, 33] width 14 height 14
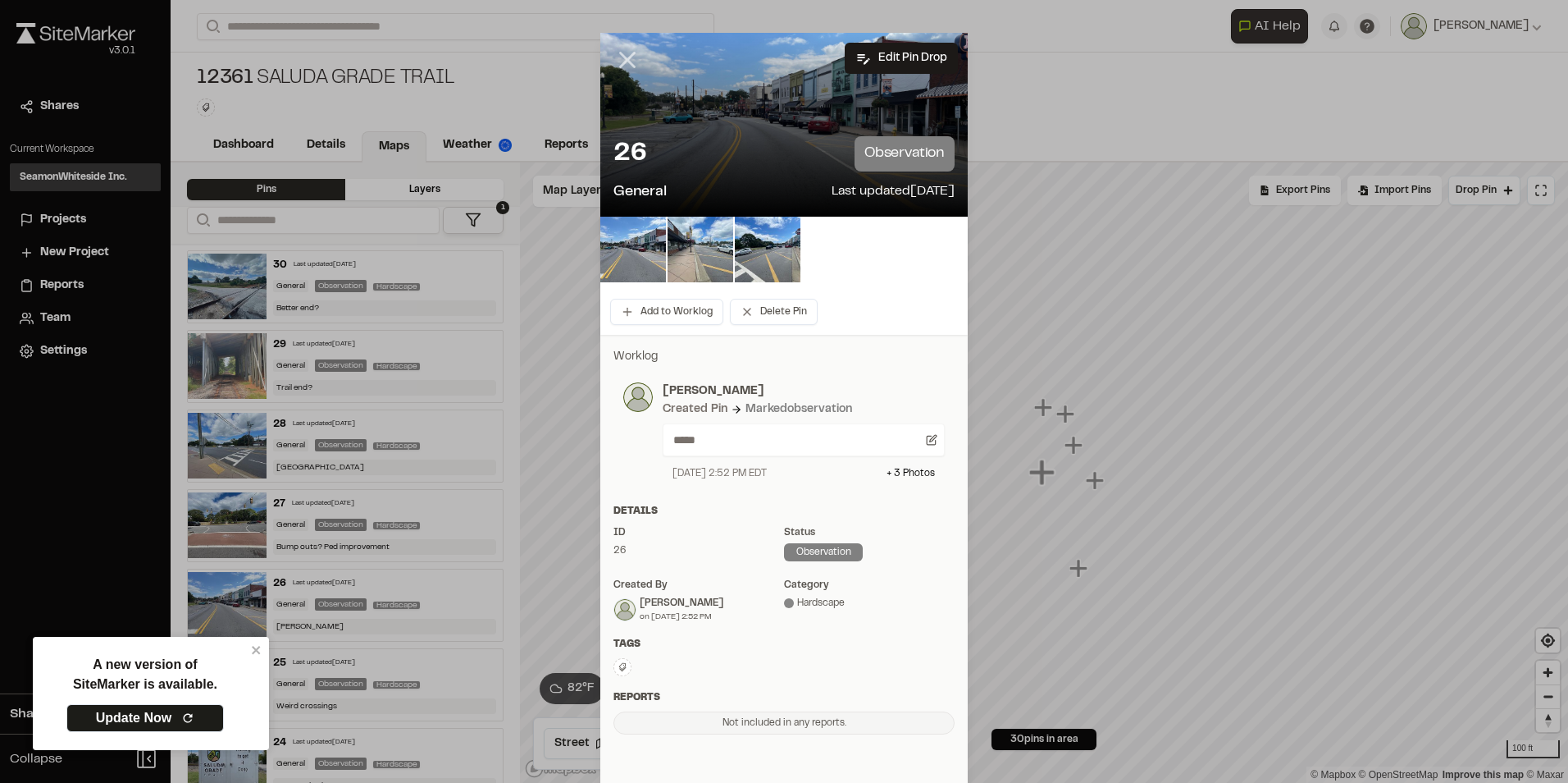
click at [628, 63] on icon at bounding box center [628, 60] width 28 height 28
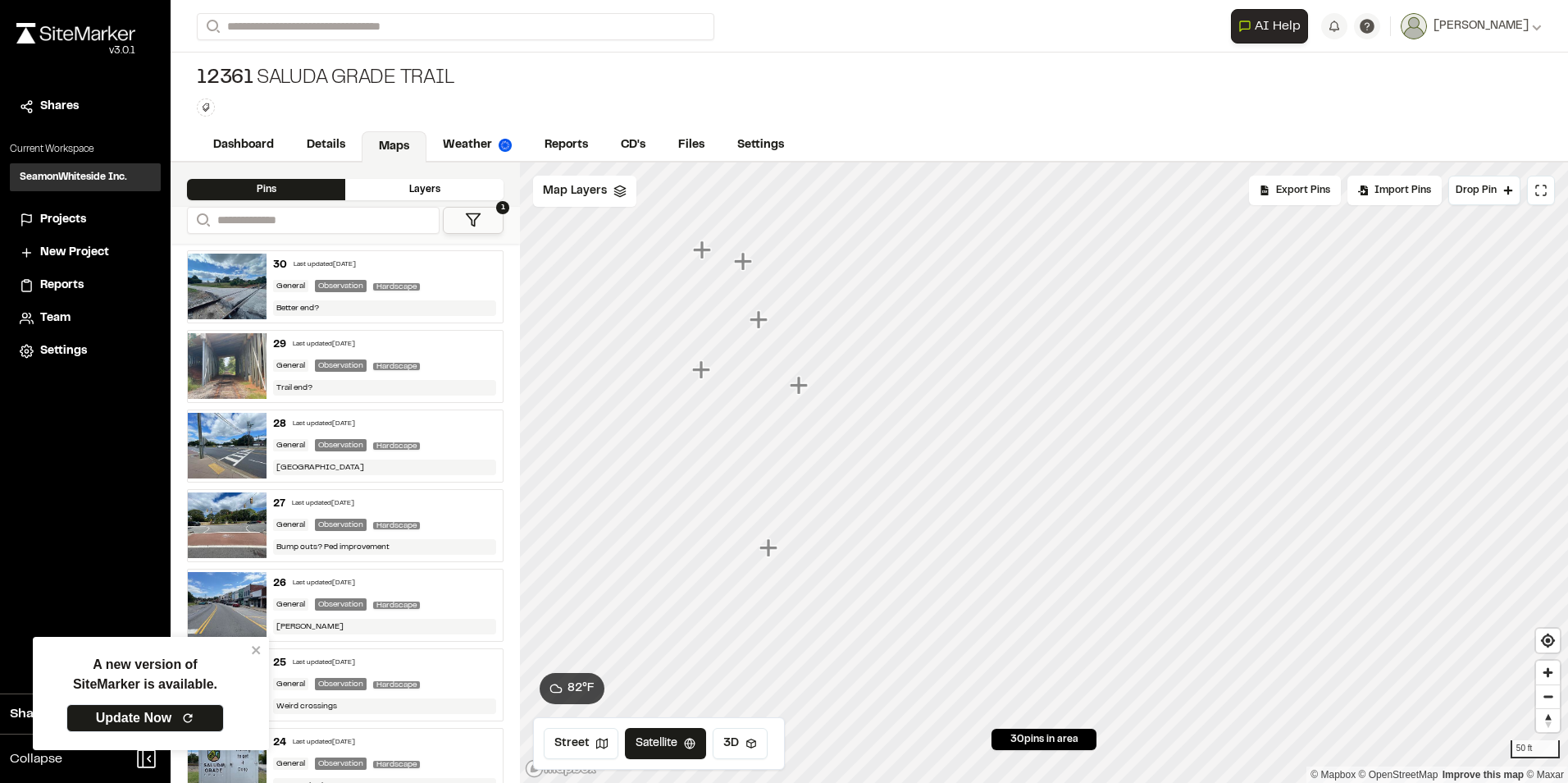
click at [797, 389] on icon "Map marker" at bounding box center [798, 384] width 18 height 18
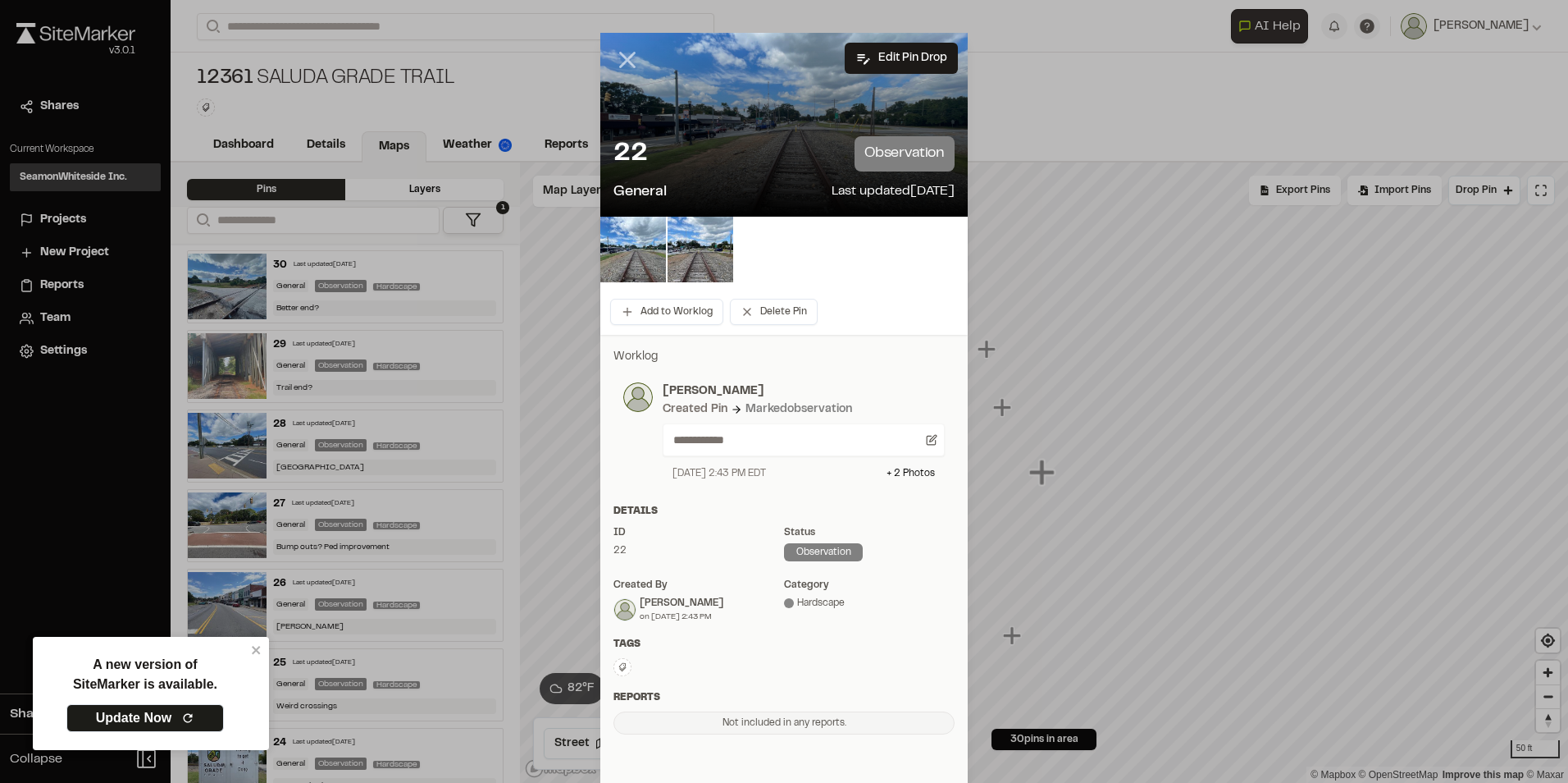
click at [618, 60] on icon at bounding box center [628, 60] width 28 height 28
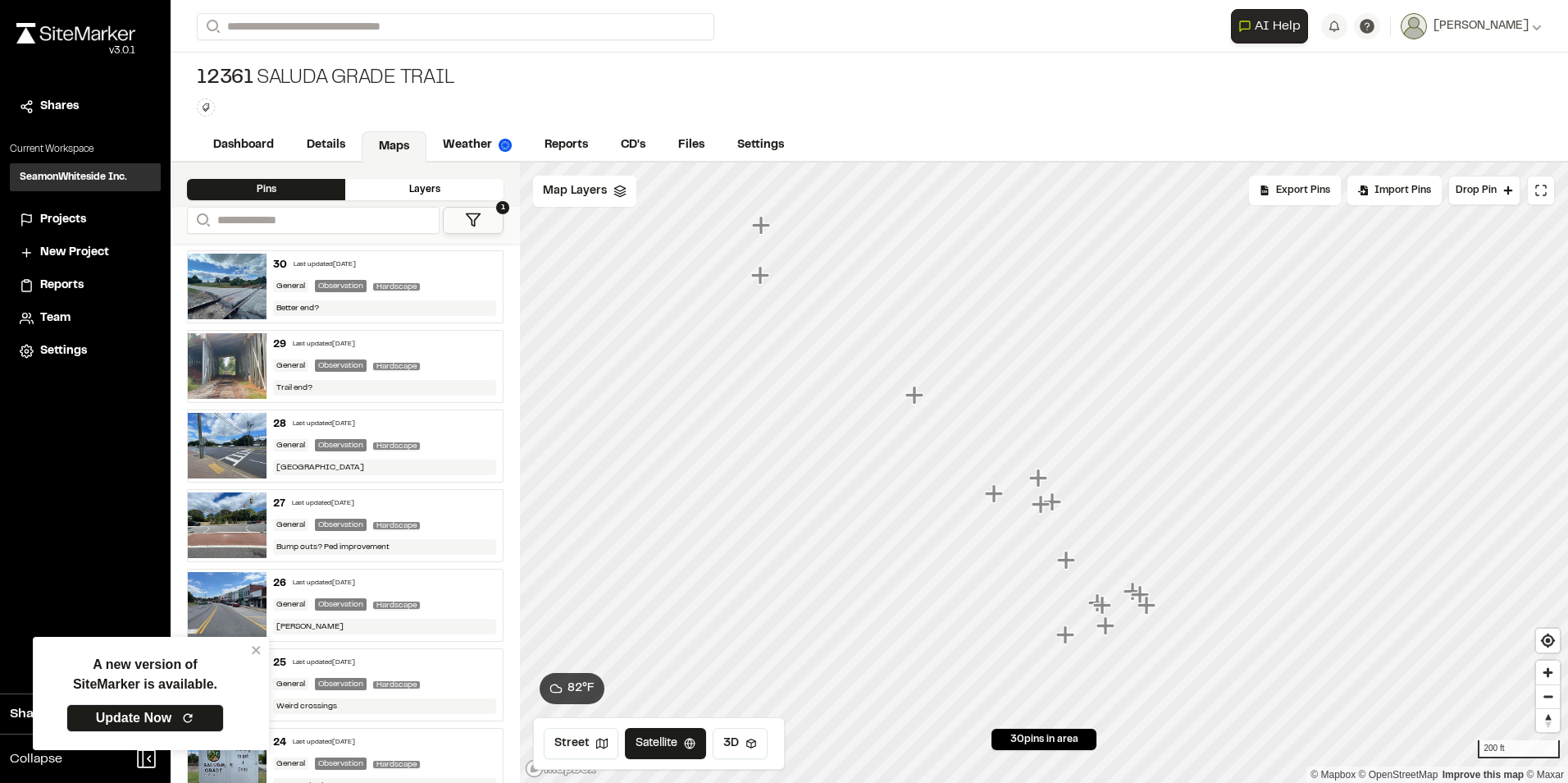
click at [760, 275] on icon "Map marker" at bounding box center [760, 274] width 18 height 18
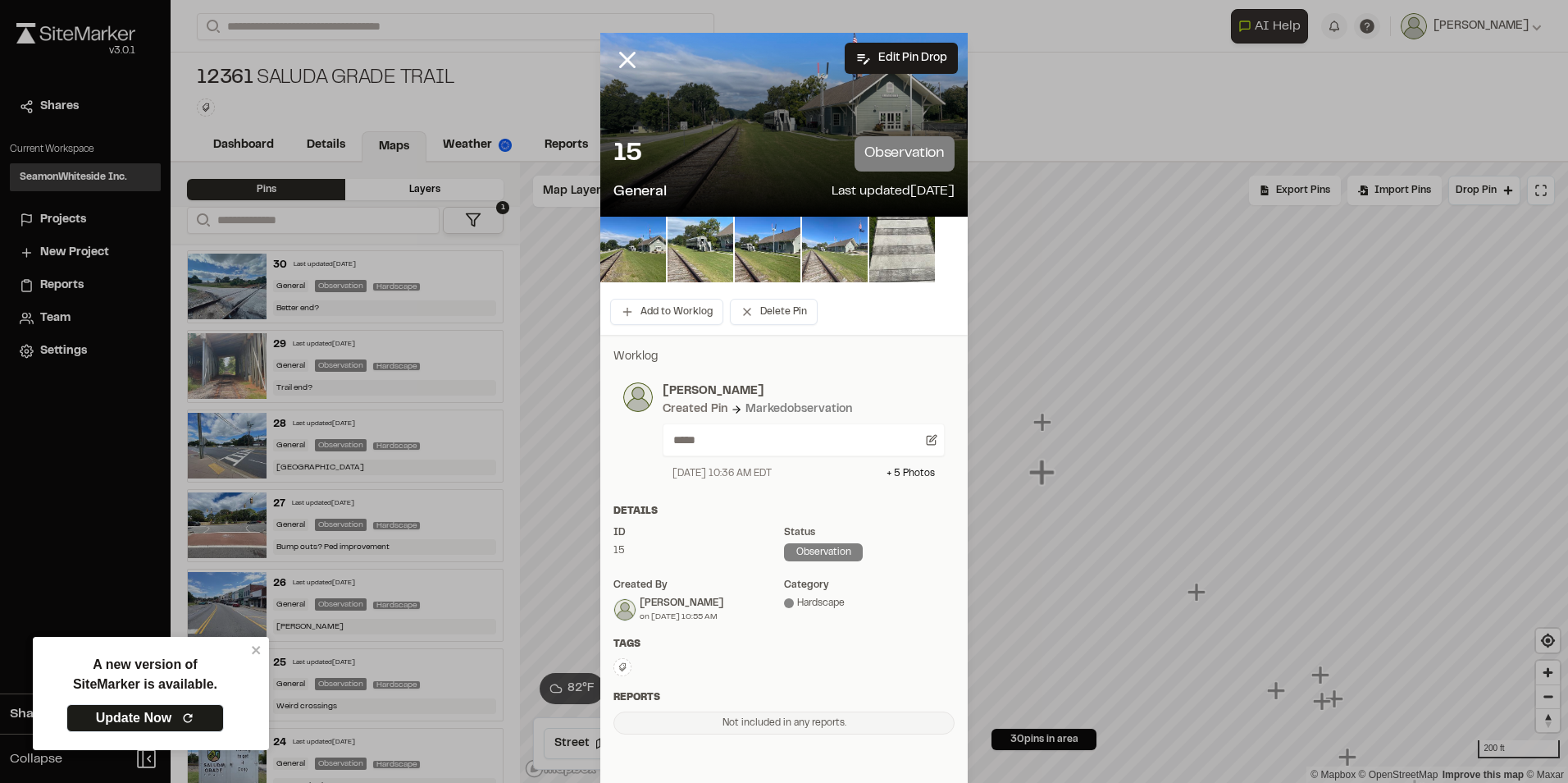
click at [836, 246] on img at bounding box center [835, 250] width 66 height 66
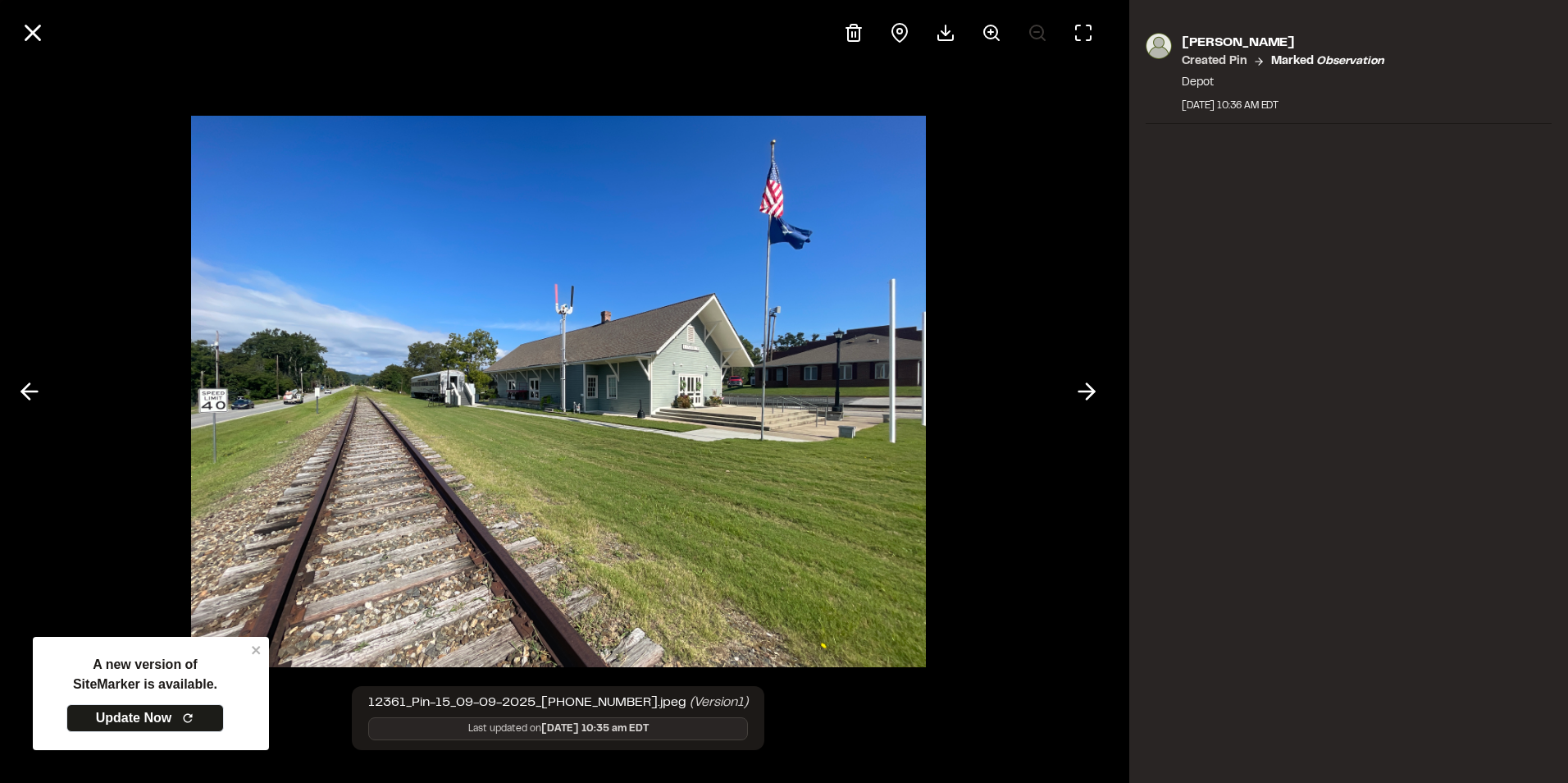
click at [1255, 518] on div "[PERSON_NAME] Created Pin Marked observation Depot [DATE] 10:36 AM EDT" at bounding box center [1349, 391] width 439 height 783
click at [36, 40] on icon at bounding box center [33, 33] width 28 height 28
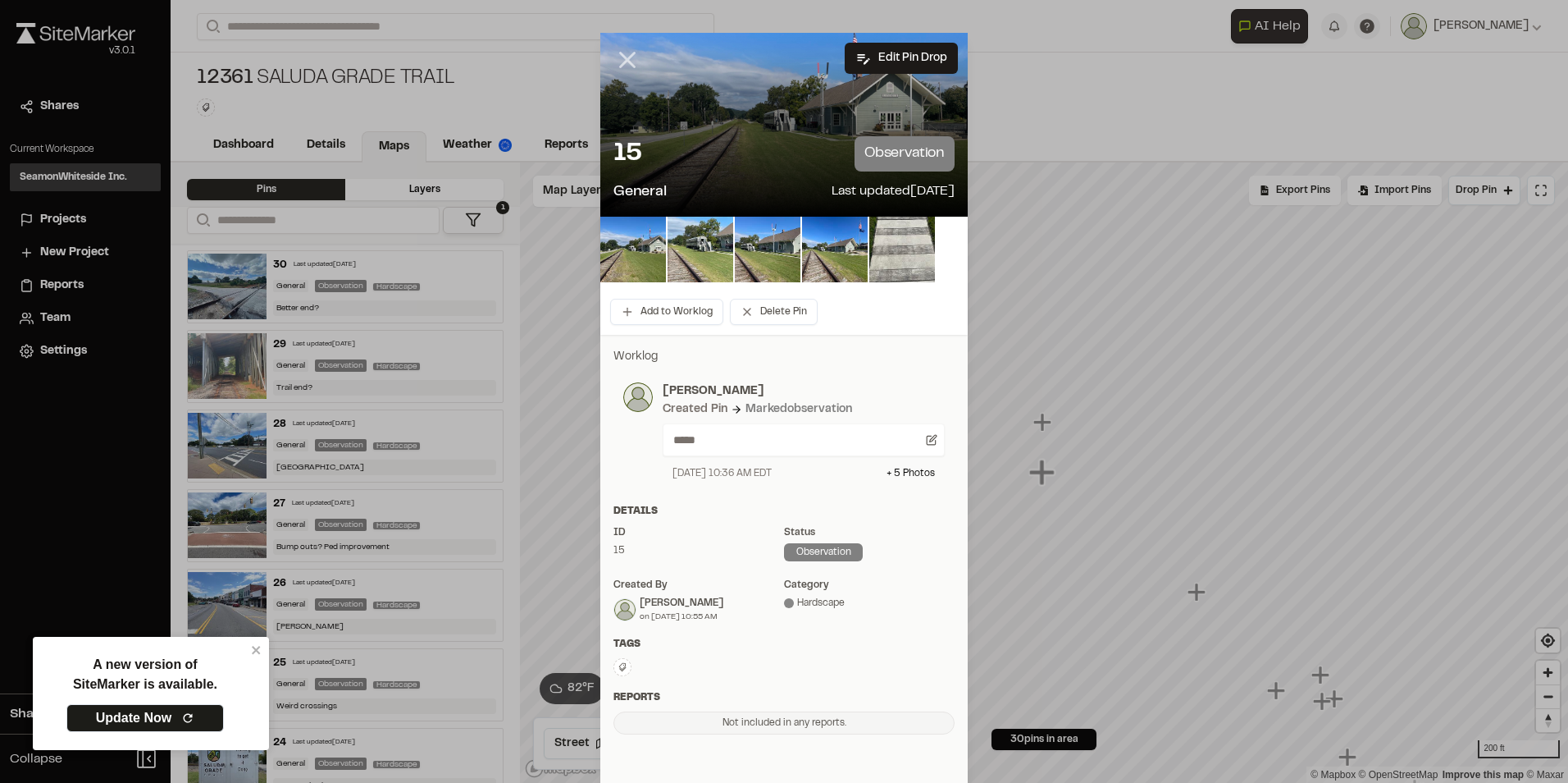
click at [622, 59] on line at bounding box center [628, 60] width 14 height 14
